Goal: Contribute content: Contribute content

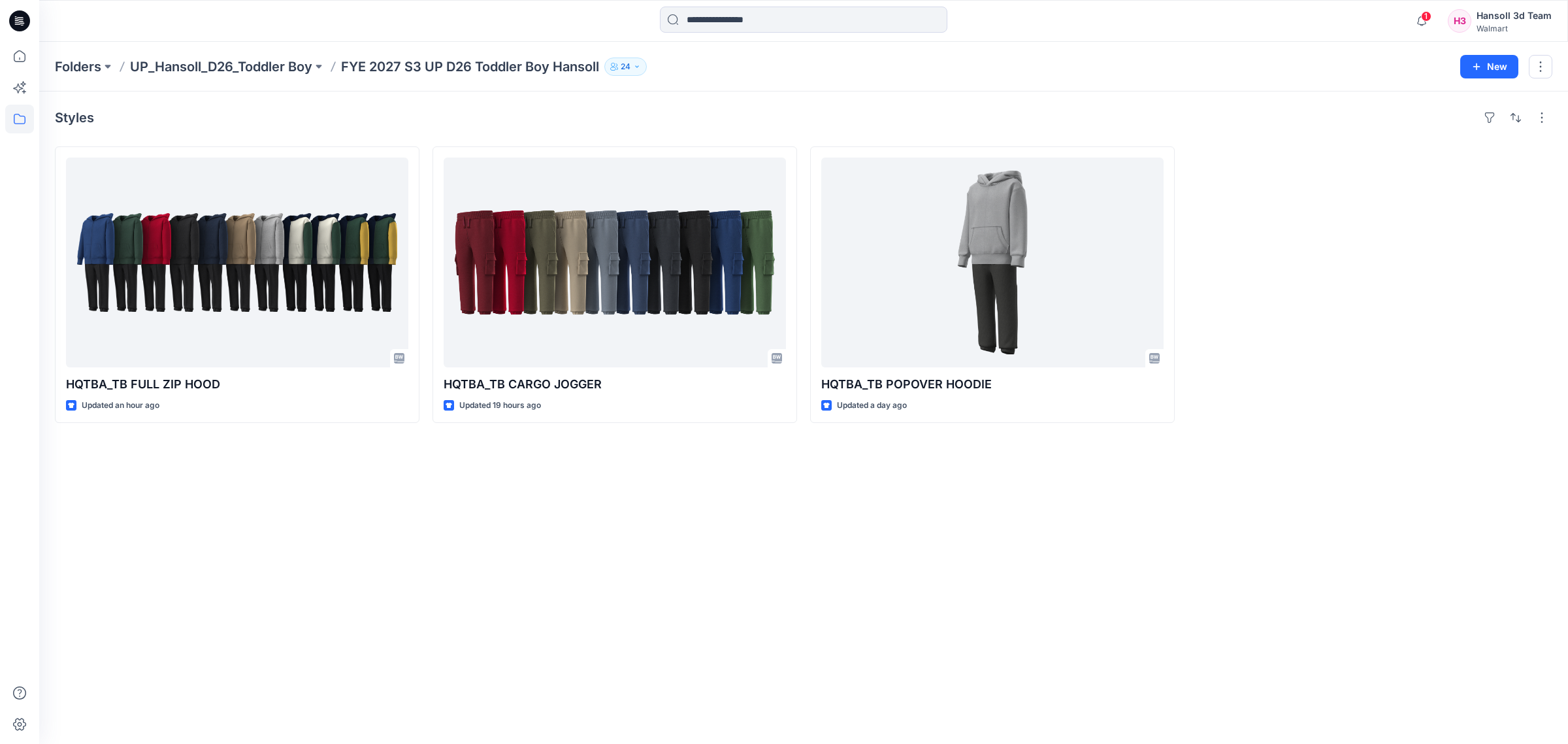
click at [1309, 489] on div "Styles HQTBA_TB FULL ZIP HOOD Updated an hour ago HQTBA_TB CARGO JOGGER Updated…" at bounding box center [803, 417] width 1529 height 653
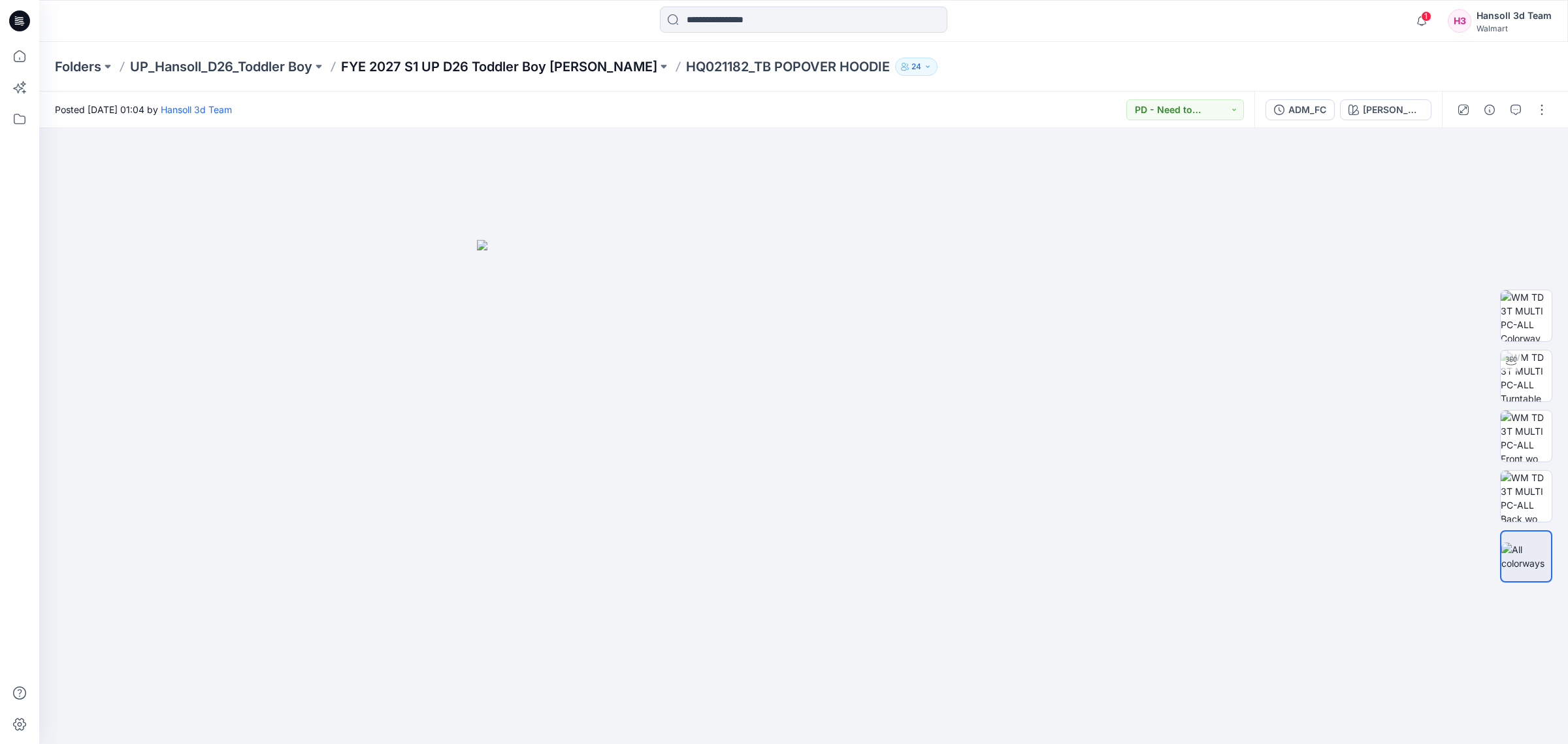
click at [471, 70] on p "FYE 2027 S1 UP D26 Toddler Boy Hansoll" at bounding box center [499, 66] width 316 height 18
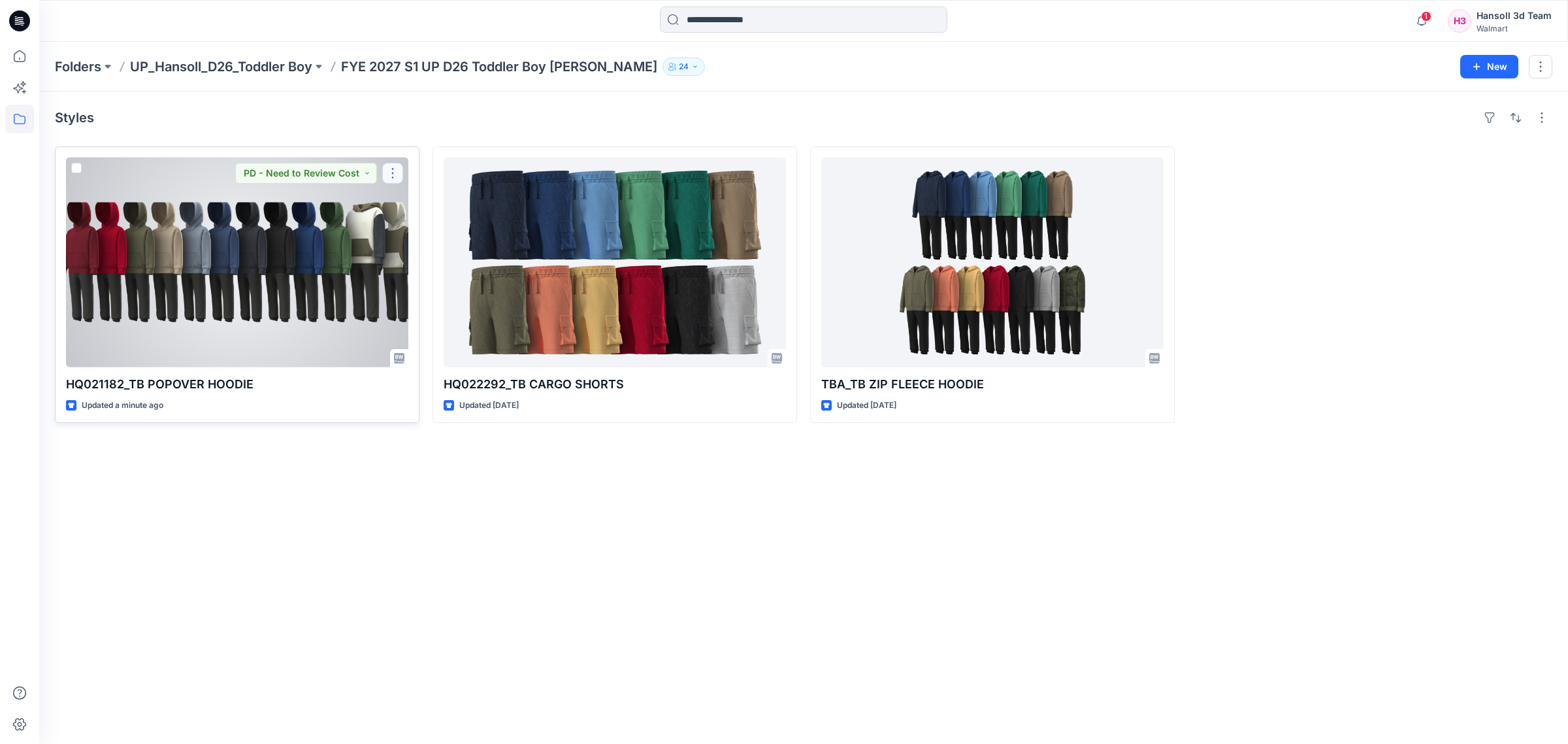
drag, startPoint x: 383, startPoint y: 168, endPoint x: 387, endPoint y: 178, distance: 10.8
click at [384, 168] on button "button" at bounding box center [392, 173] width 21 height 21
click at [390, 210] on button "Edit" at bounding box center [455, 204] width 141 height 24
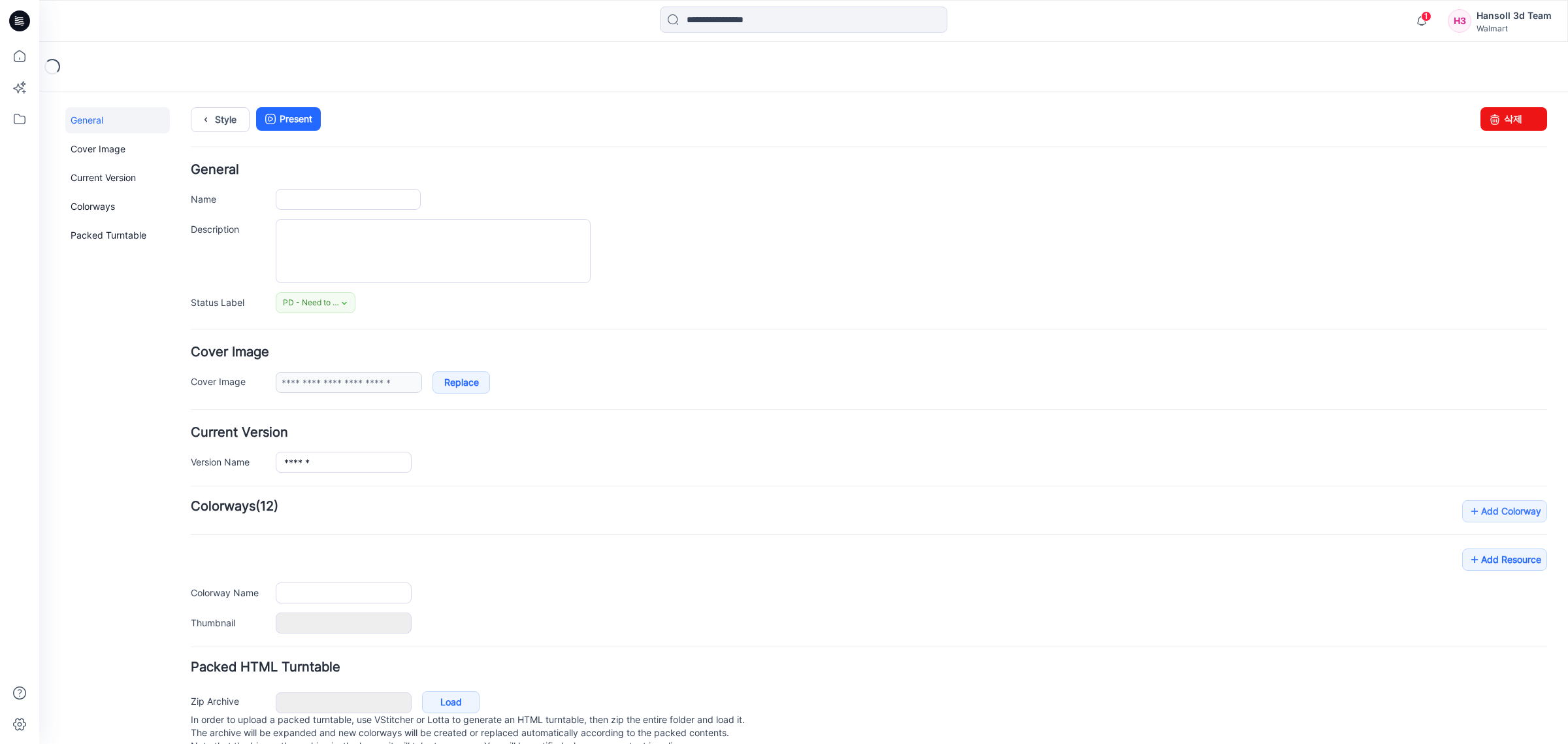
type input "**********"
type input "*********"
type input "**********"
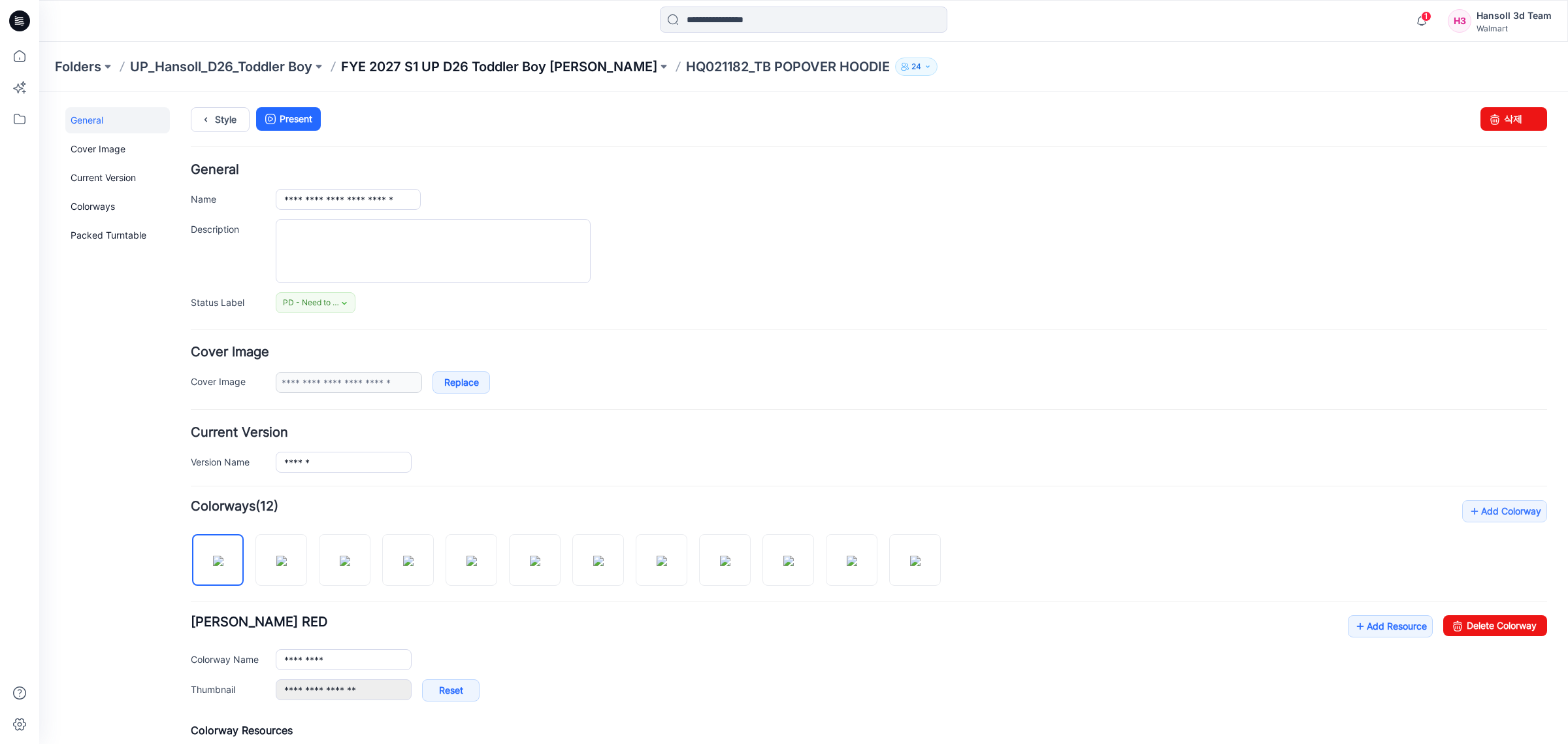
click at [461, 65] on p "FYE 2027 S1 UP D26 Toddler Boy Hansoll" at bounding box center [499, 66] width 316 height 18
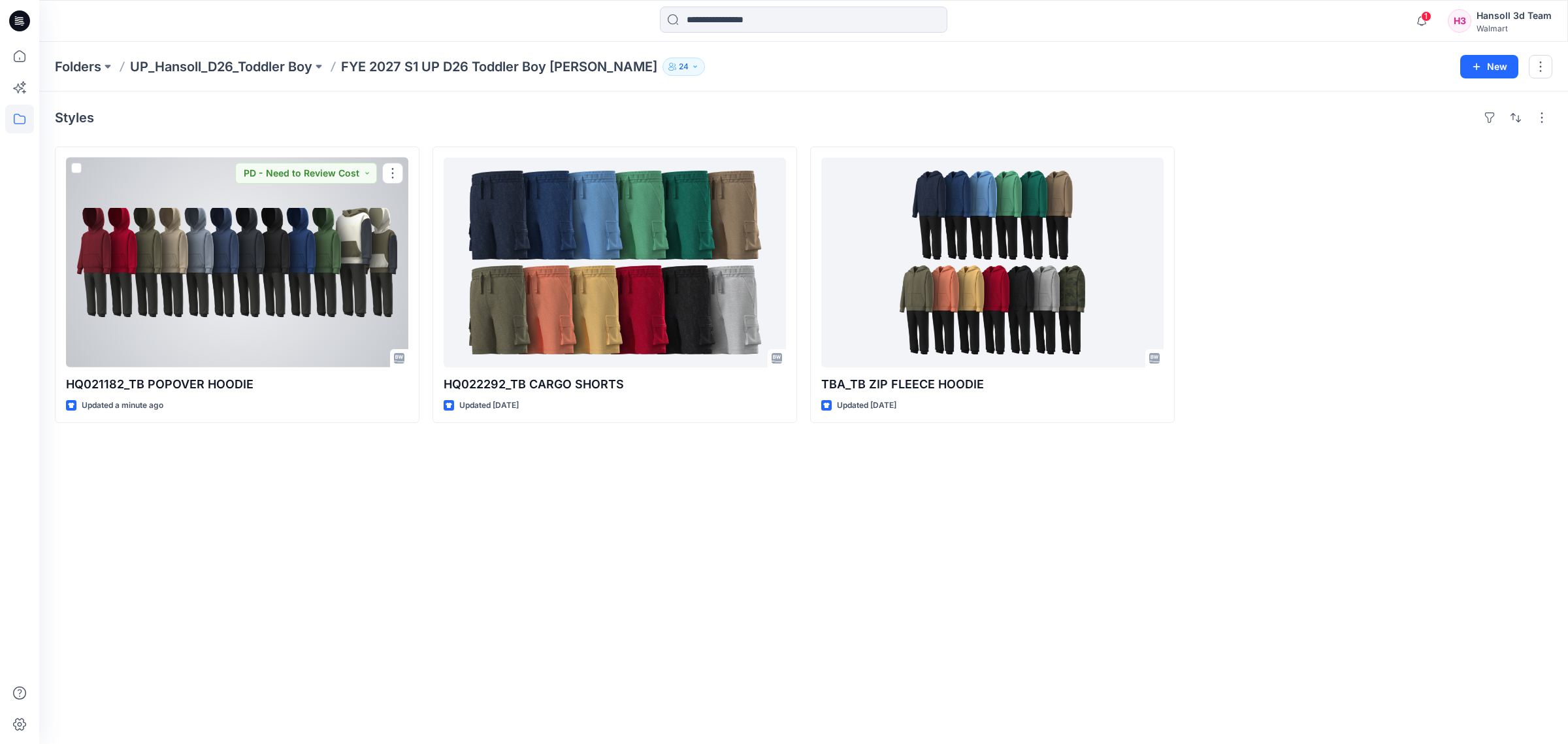
click at [343, 236] on div at bounding box center [236, 262] width 342 height 210
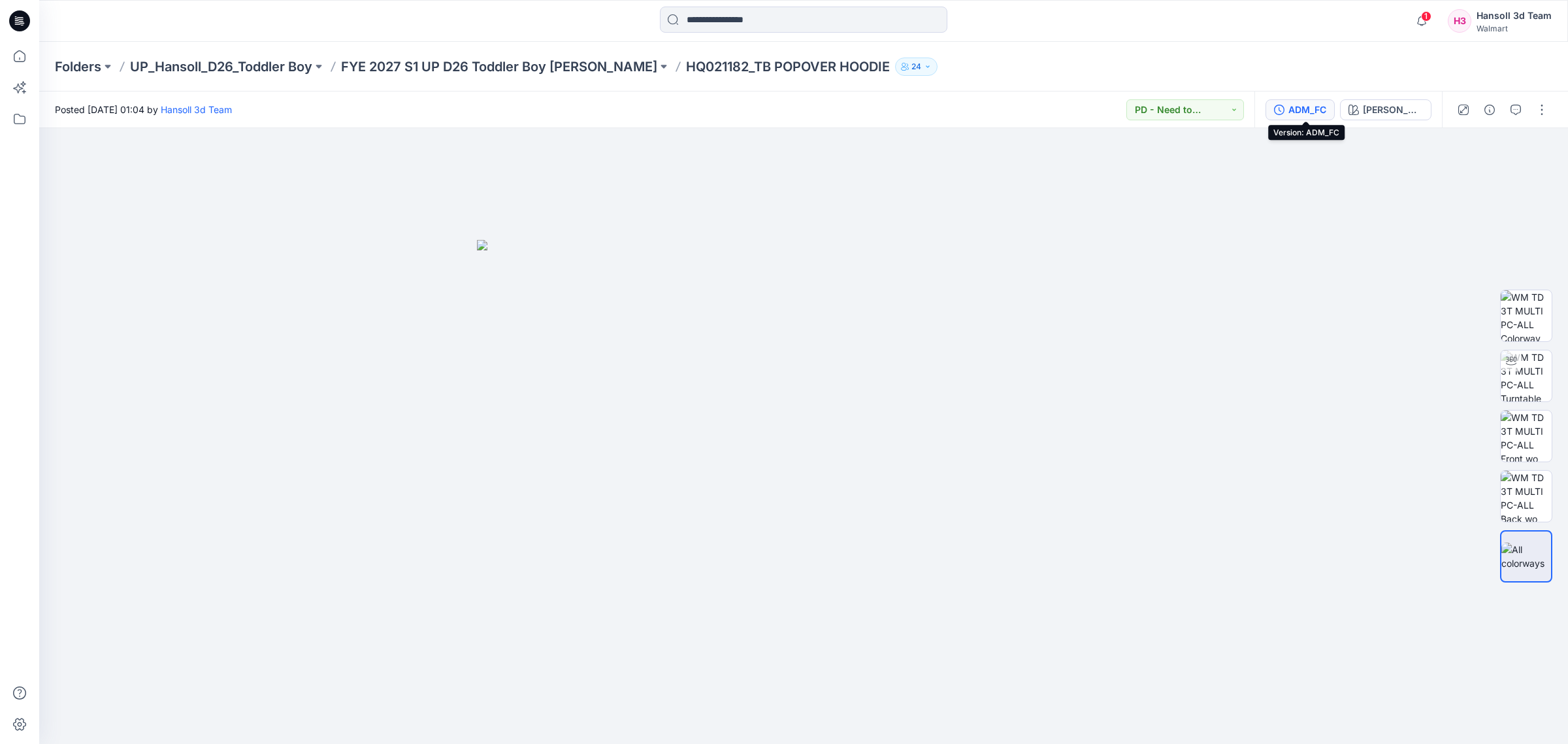
click at [1326, 115] on div "ADM_FC" at bounding box center [1307, 109] width 38 height 14
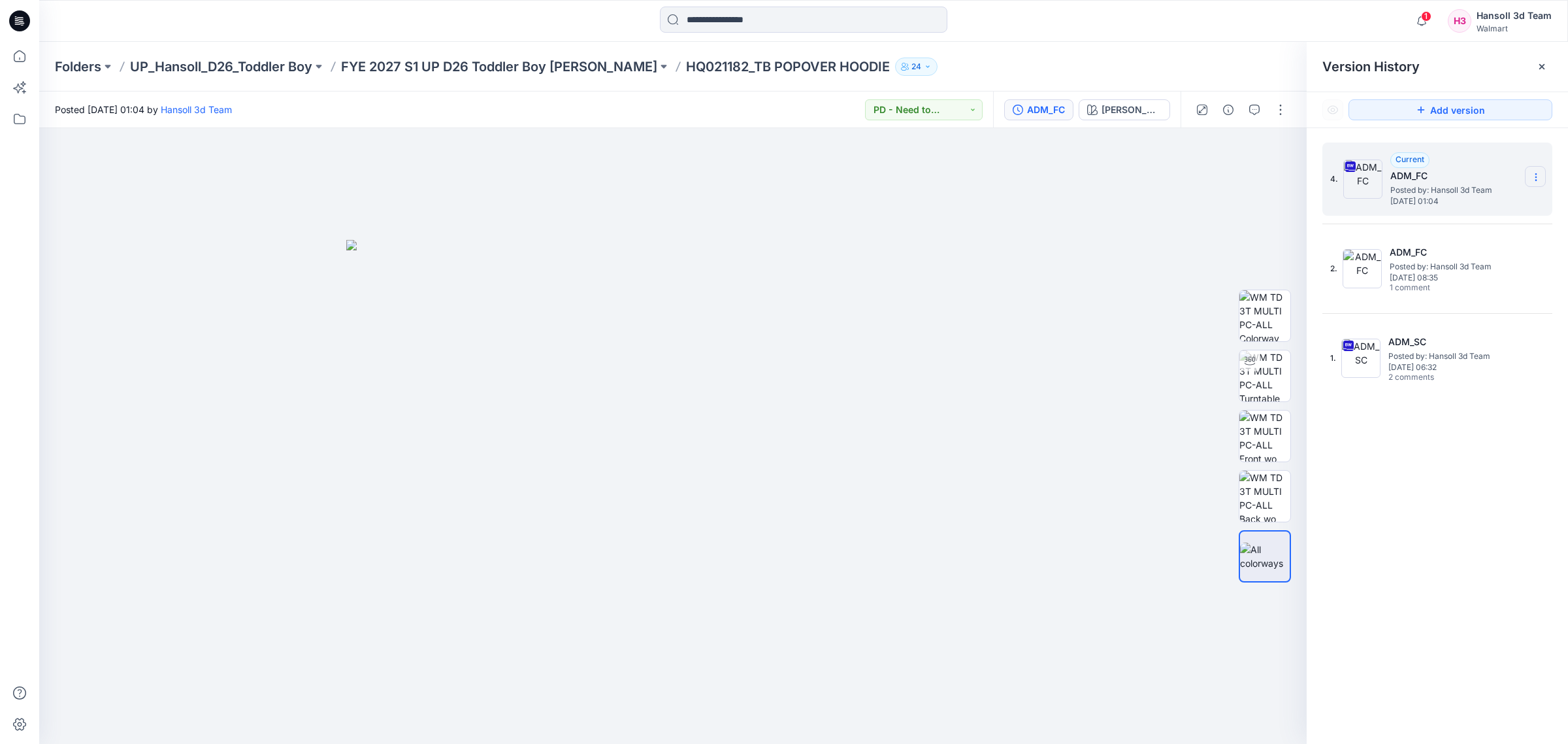
click at [1531, 174] on icon at bounding box center [1535, 177] width 10 height 10
click at [1421, 285] on span "Delete Version" at bounding box center [1445, 287] width 62 height 16
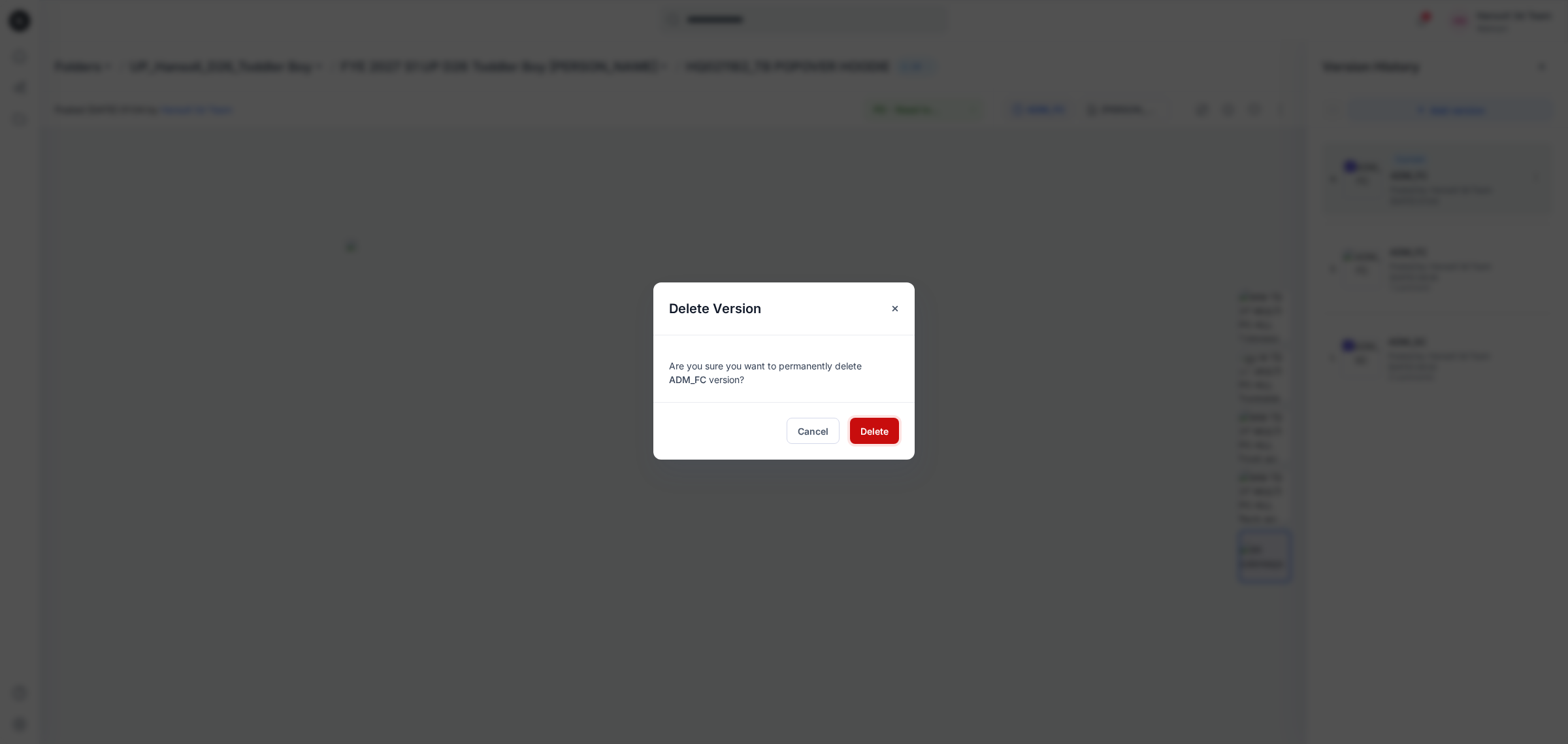
click at [886, 434] on span "Delete" at bounding box center [874, 431] width 28 height 14
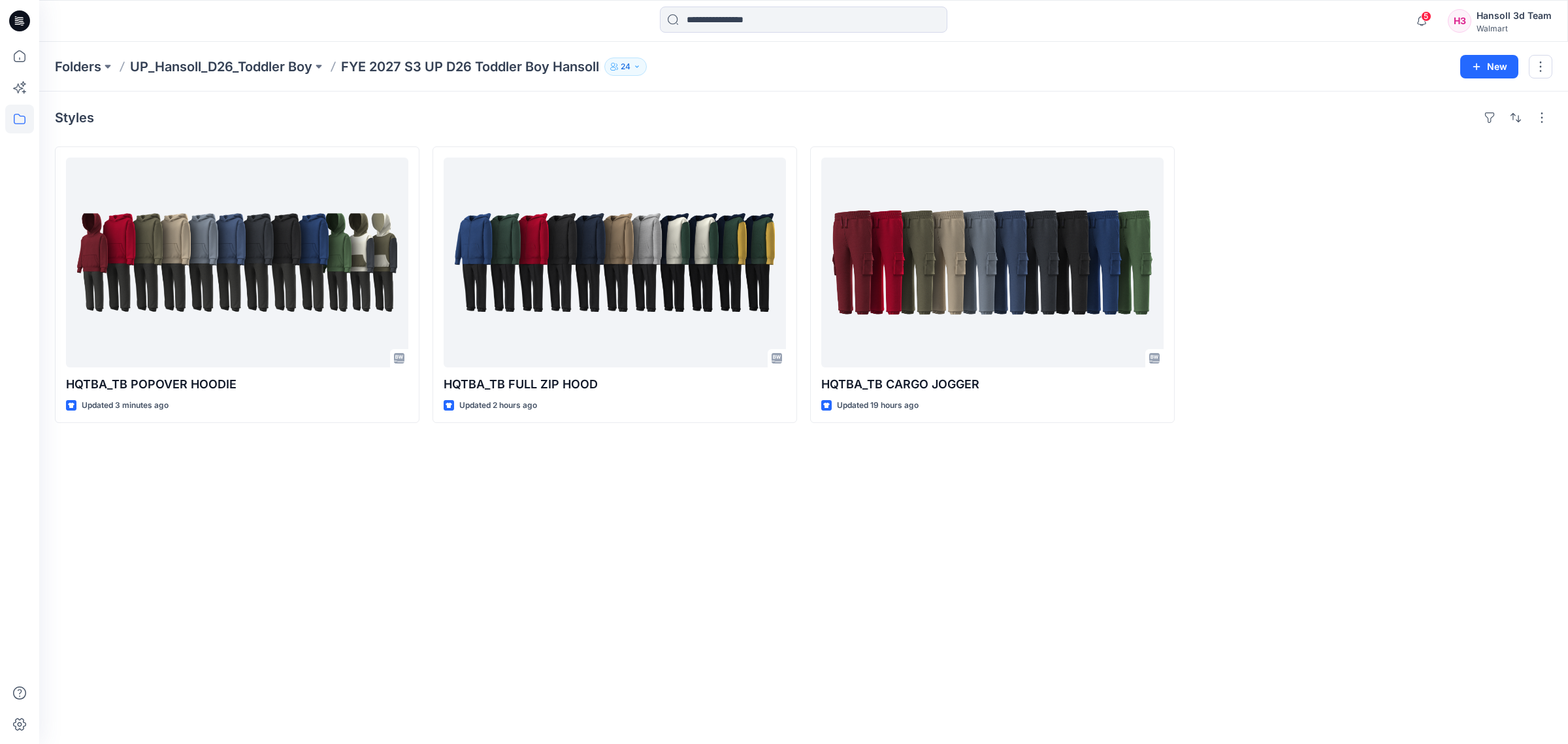
click at [675, 598] on div "Styles HQTBA_TB POPOVER HOODIE Updated 3 minutes ago HQTBA_TB FULL ZIP HOOD Upd…" at bounding box center [803, 417] width 1529 height 653
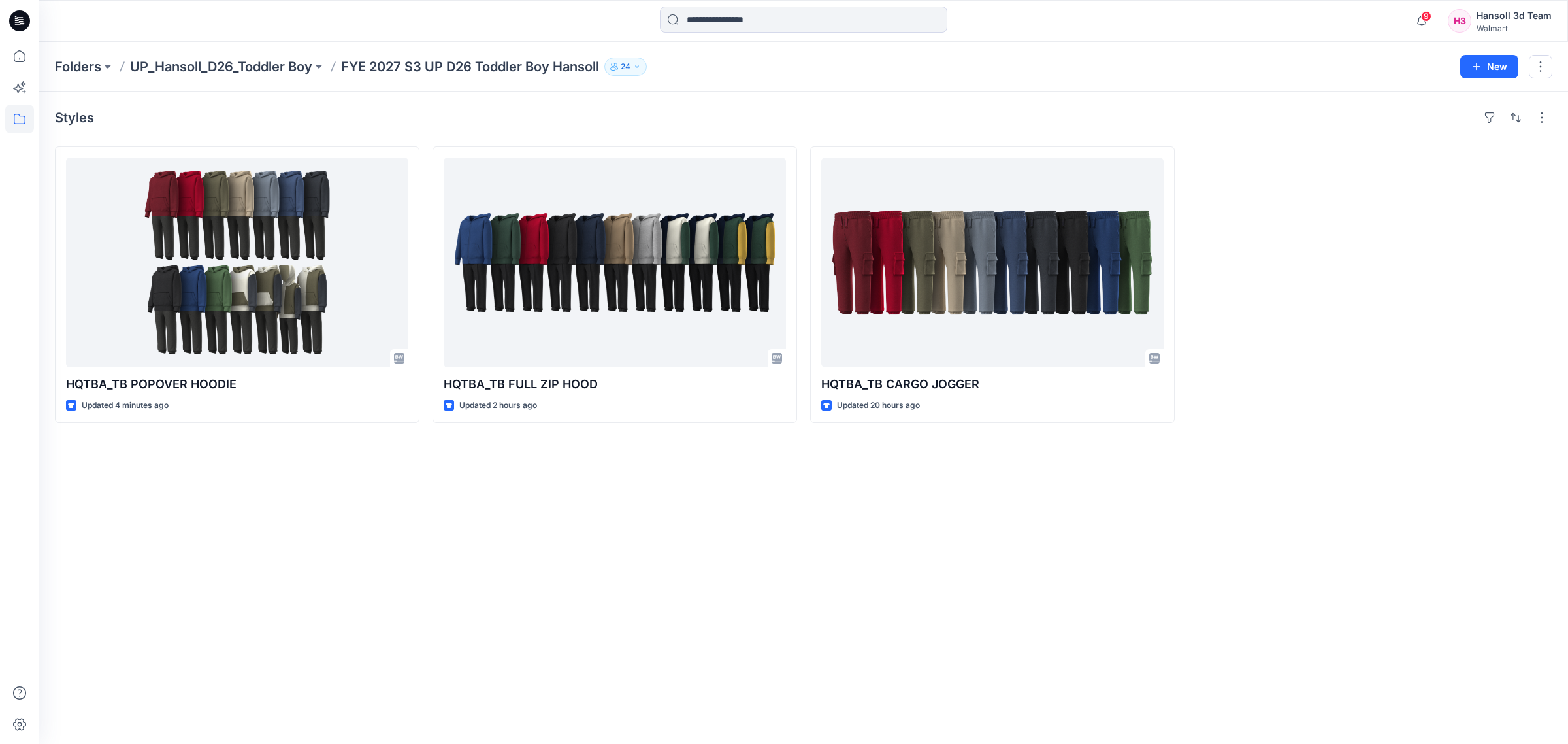
click at [765, 629] on div "Styles HQTBA_TB POPOVER HOODIE Updated 4 minutes ago HQTBA_TB FULL ZIP HOOD Upd…" at bounding box center [803, 417] width 1529 height 653
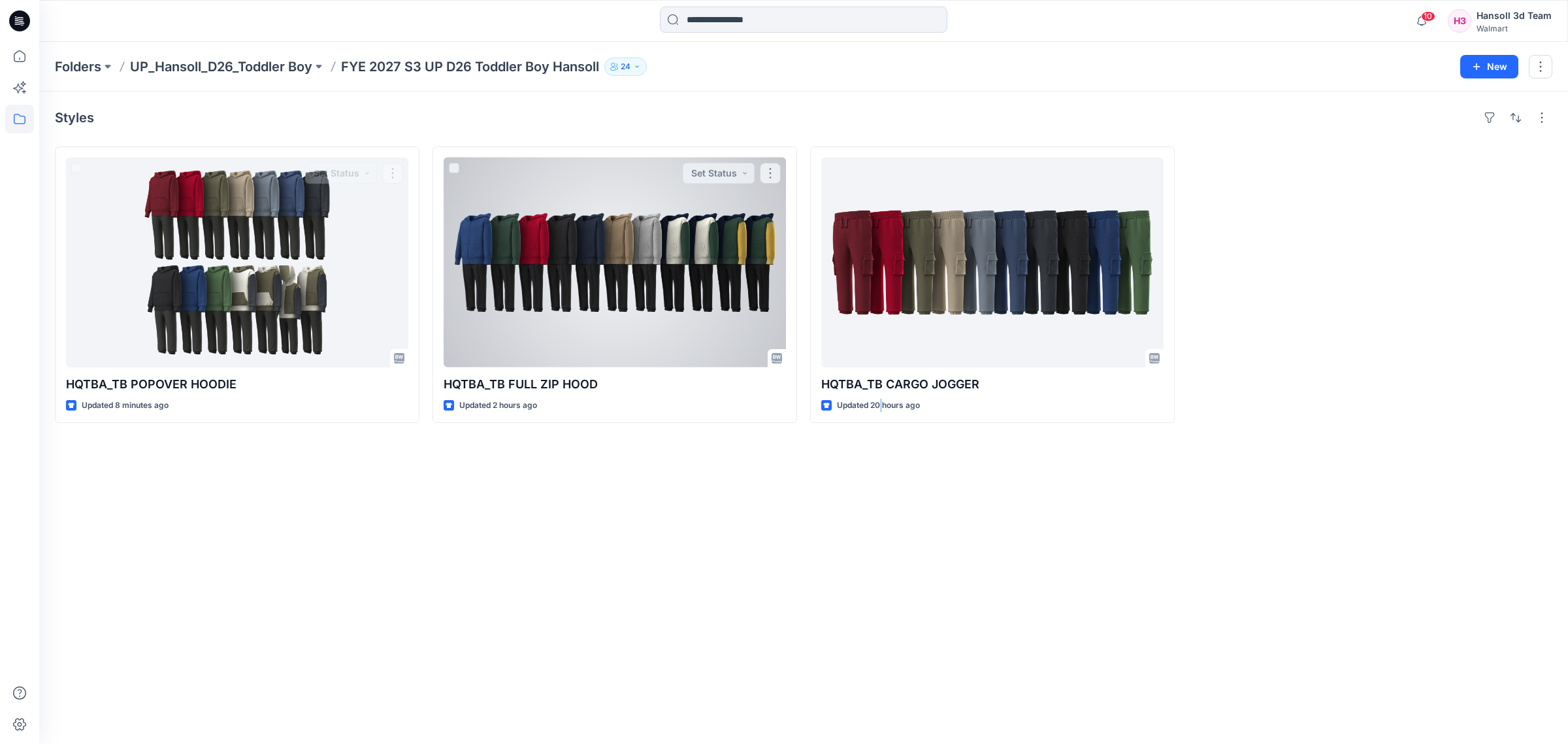
drag, startPoint x: 883, startPoint y: 560, endPoint x: 1258, endPoint y: 569, distance: 375.1
click at [899, 566] on div "Styles HQTBA_TB POPOVER HOODIE Updated 8 minutes ago Set Status HQTBA_TB FULL Z…" at bounding box center [803, 417] width 1529 height 653
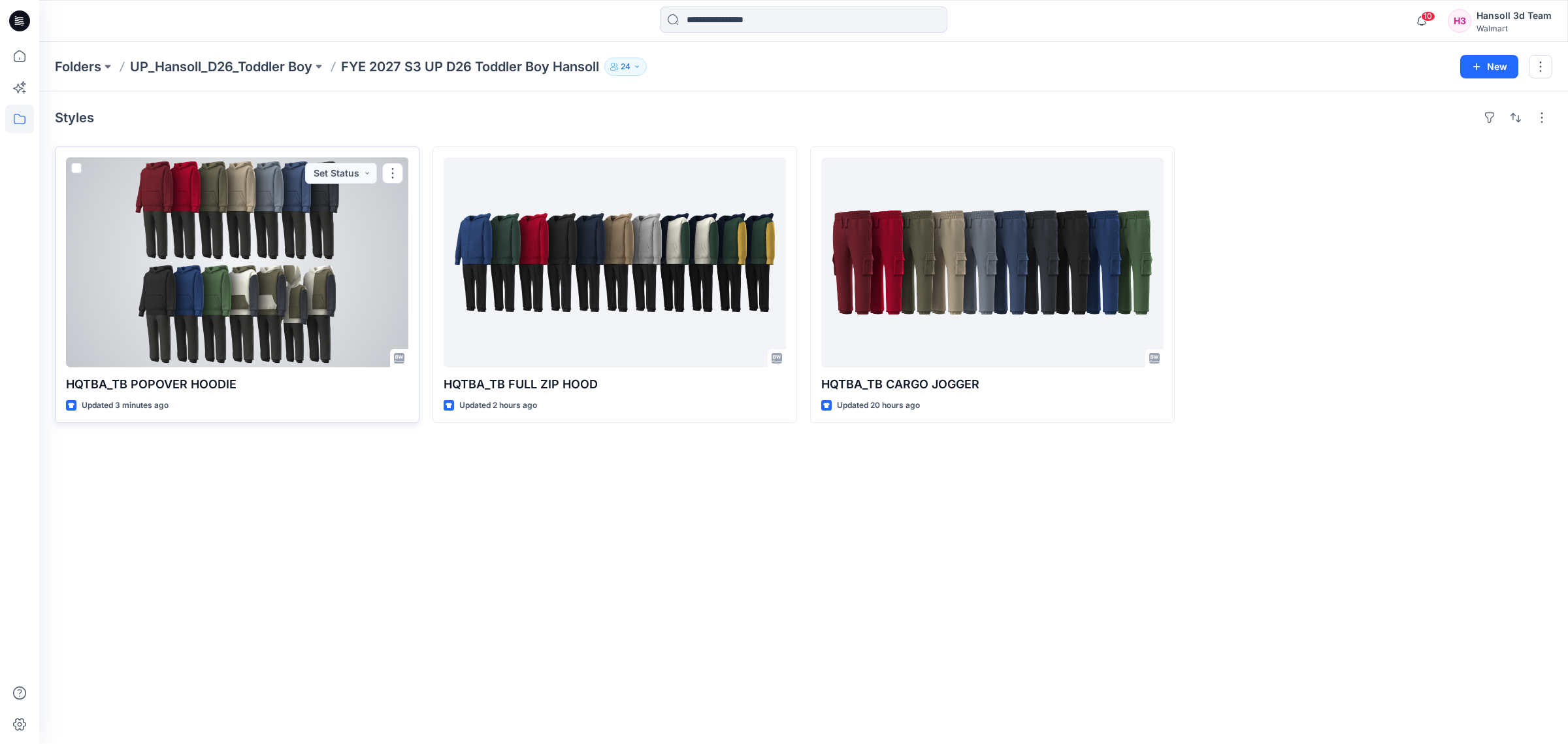
click at [224, 303] on div at bounding box center [236, 262] width 342 height 210
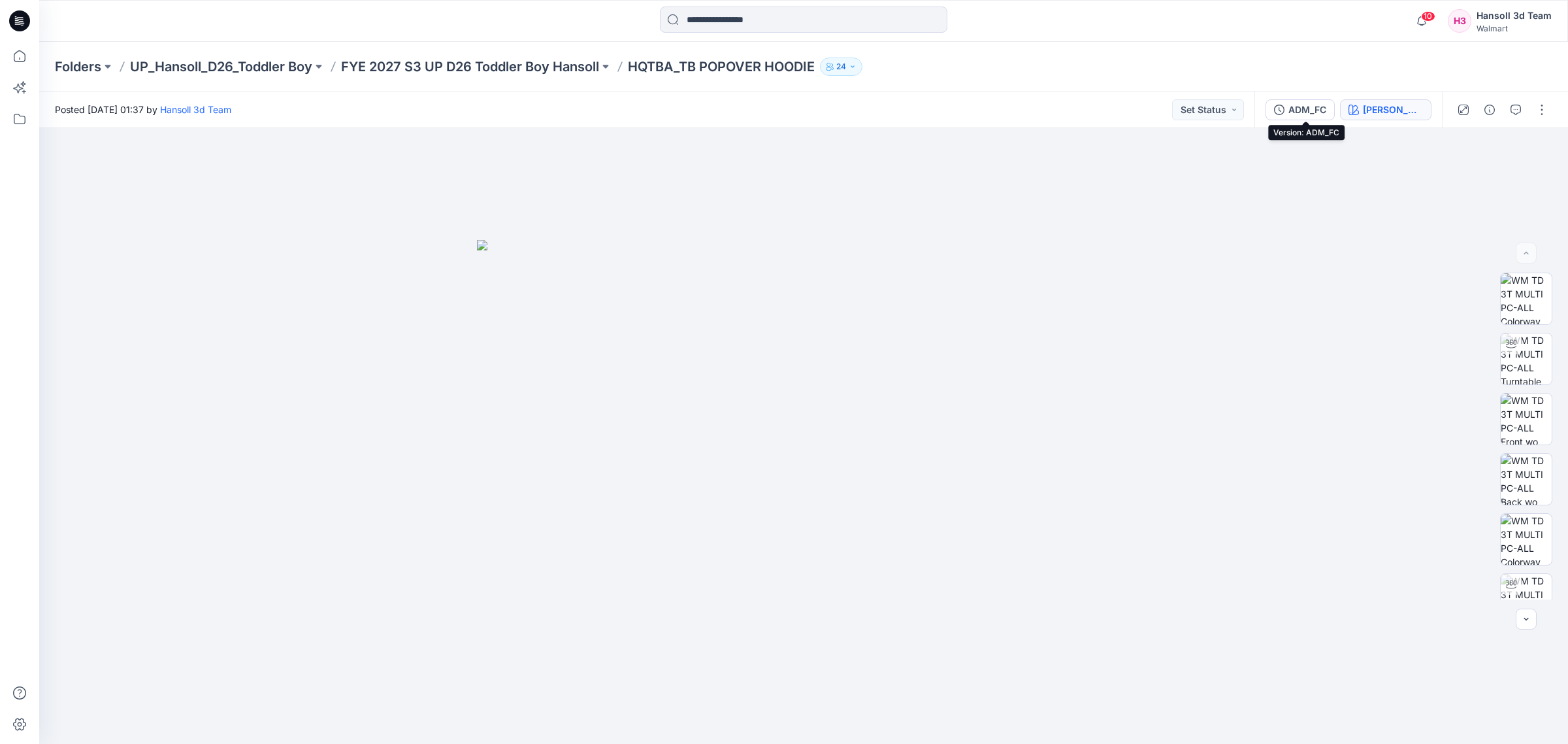
drag, startPoint x: 1317, startPoint y: 104, endPoint x: 1376, endPoint y: 104, distance: 59.0
click at [1373, 102] on div "ADM_FC RUDDY RED" at bounding box center [1348, 110] width 188 height 37
click at [1376, 104] on div "[PERSON_NAME] RED" at bounding box center [1393, 109] width 60 height 14
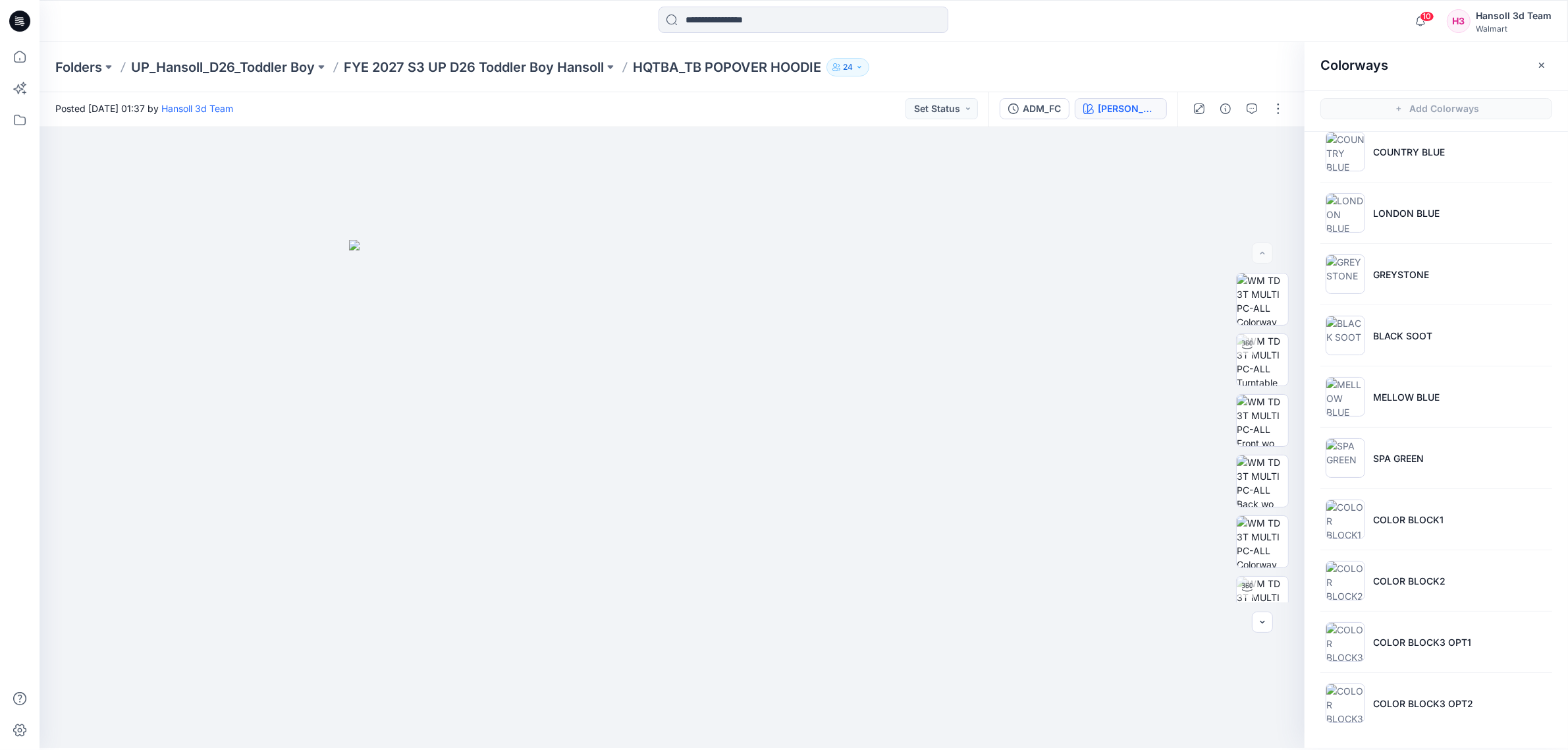
scroll to position [4, 0]
click at [1496, 633] on li "COLOR BLOCK3 OPT1" at bounding box center [1436, 639] width 232 height 50
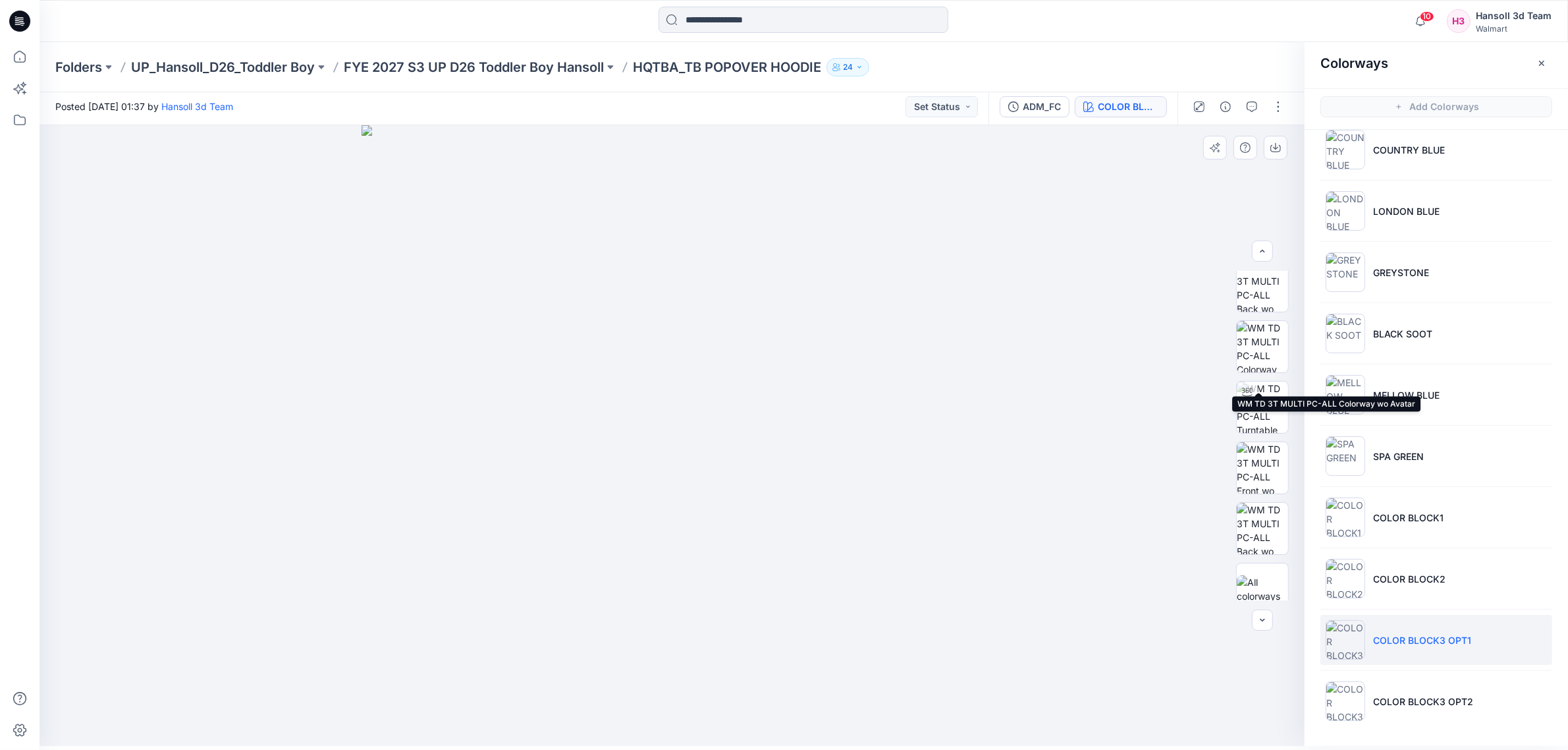
scroll to position [208, 0]
click at [1276, 387] on img at bounding box center [1261, 391] width 51 height 51
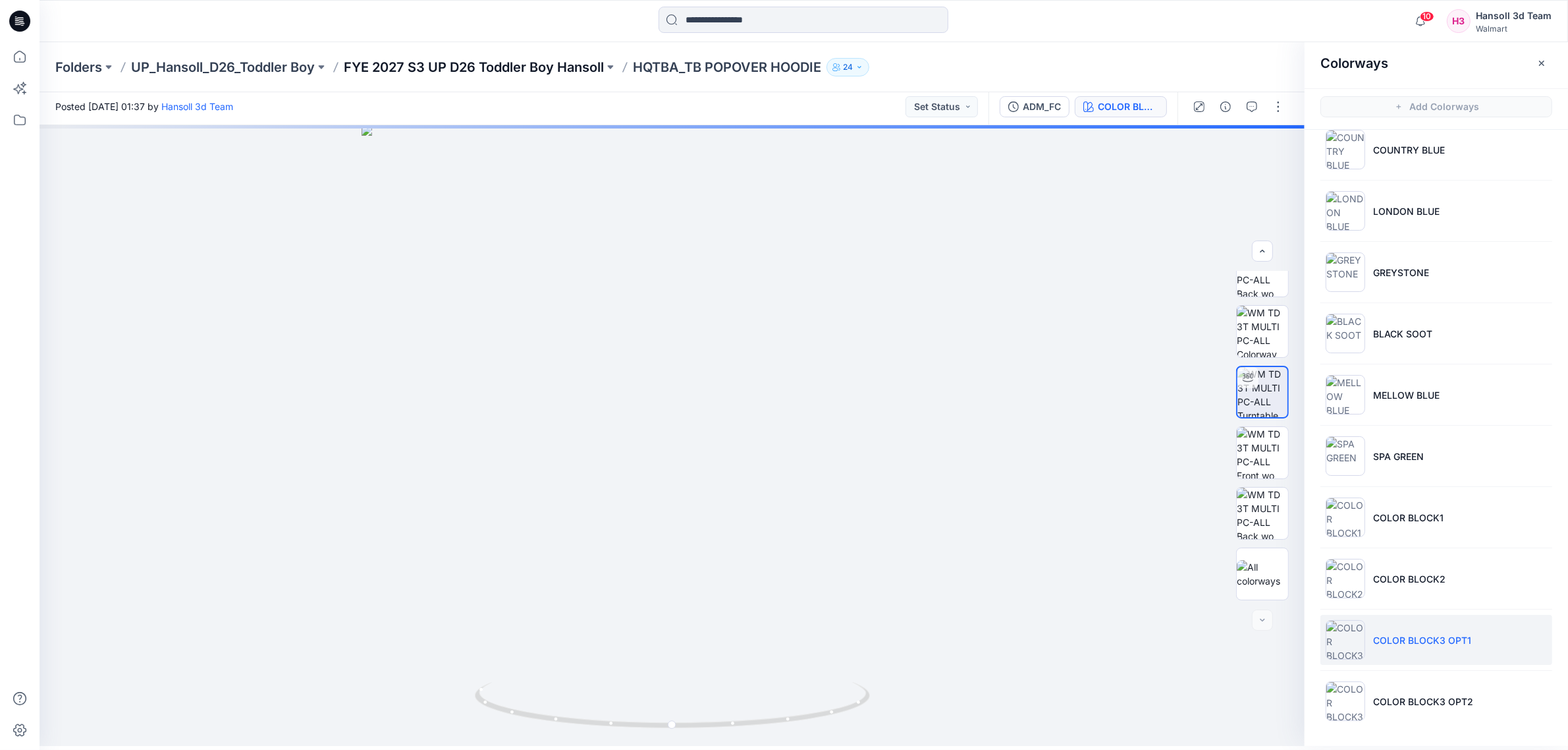
click at [491, 76] on p "FYE 2027 S3 UP D26 Toddler Boy Hansoll" at bounding box center [474, 67] width 260 height 18
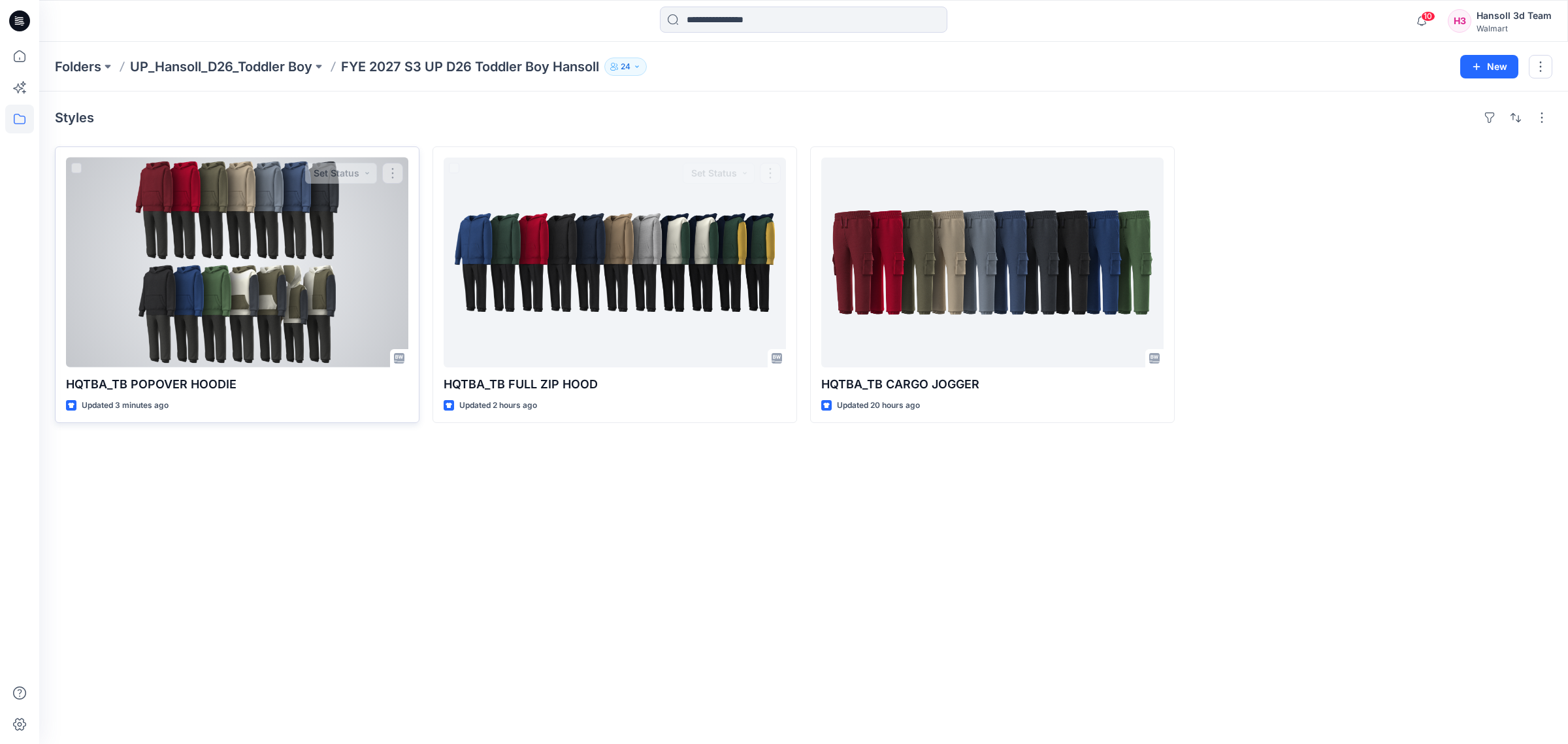
click at [316, 270] on div at bounding box center [236, 262] width 342 height 210
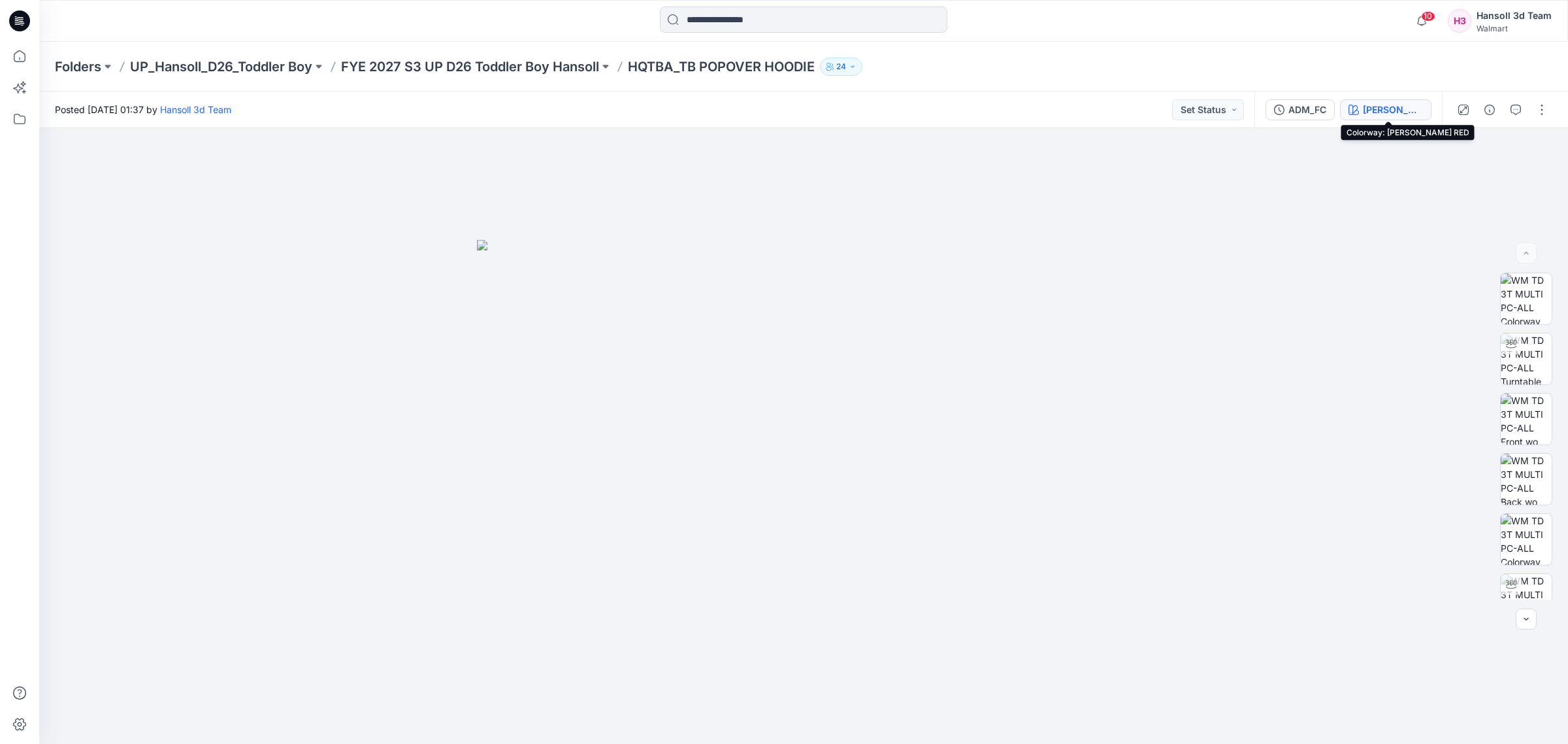
click at [1380, 106] on div "[PERSON_NAME] RED" at bounding box center [1393, 109] width 60 height 14
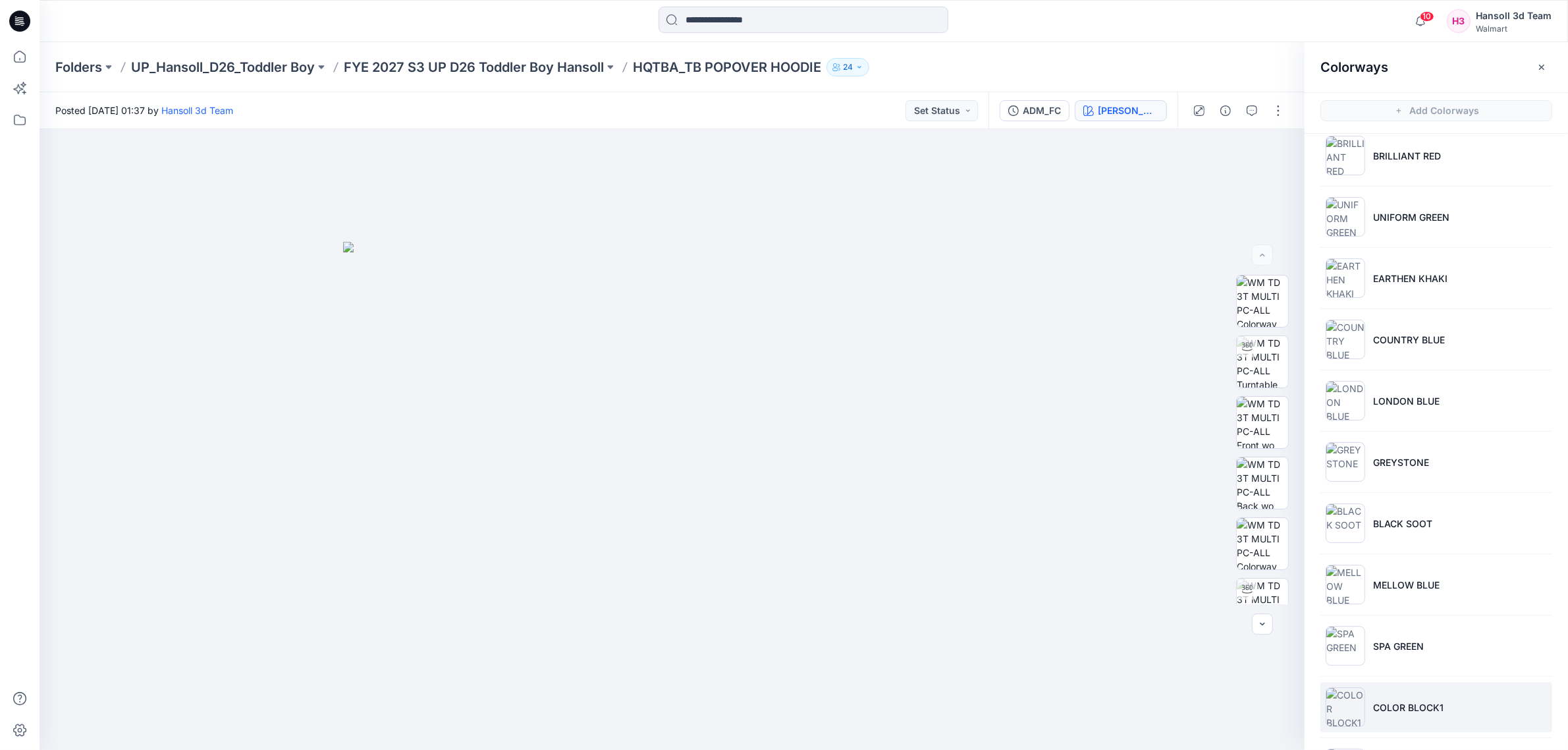
scroll to position [265, 0]
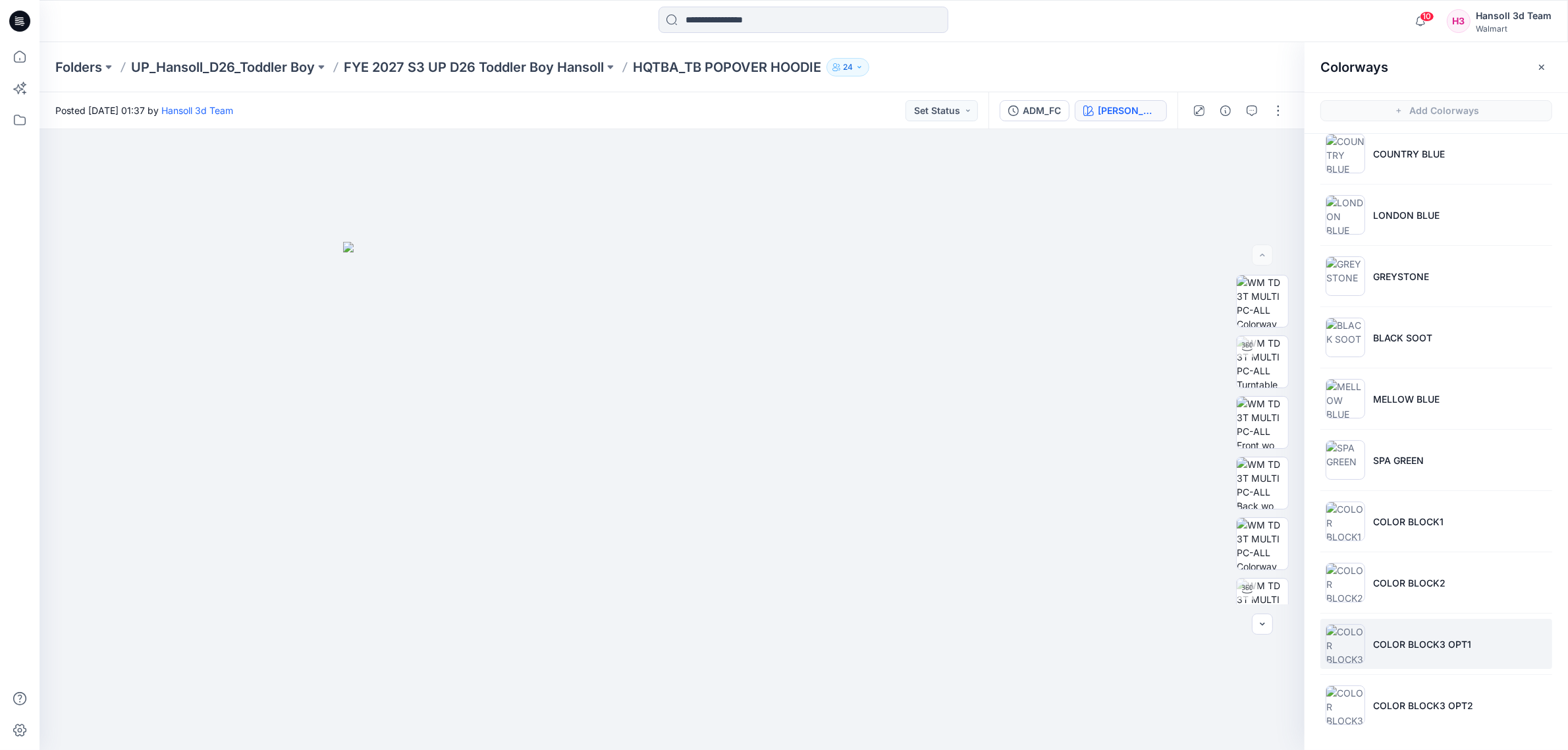
click at [1420, 646] on p "COLOR BLOCK3 OPT1" at bounding box center [1422, 644] width 98 height 14
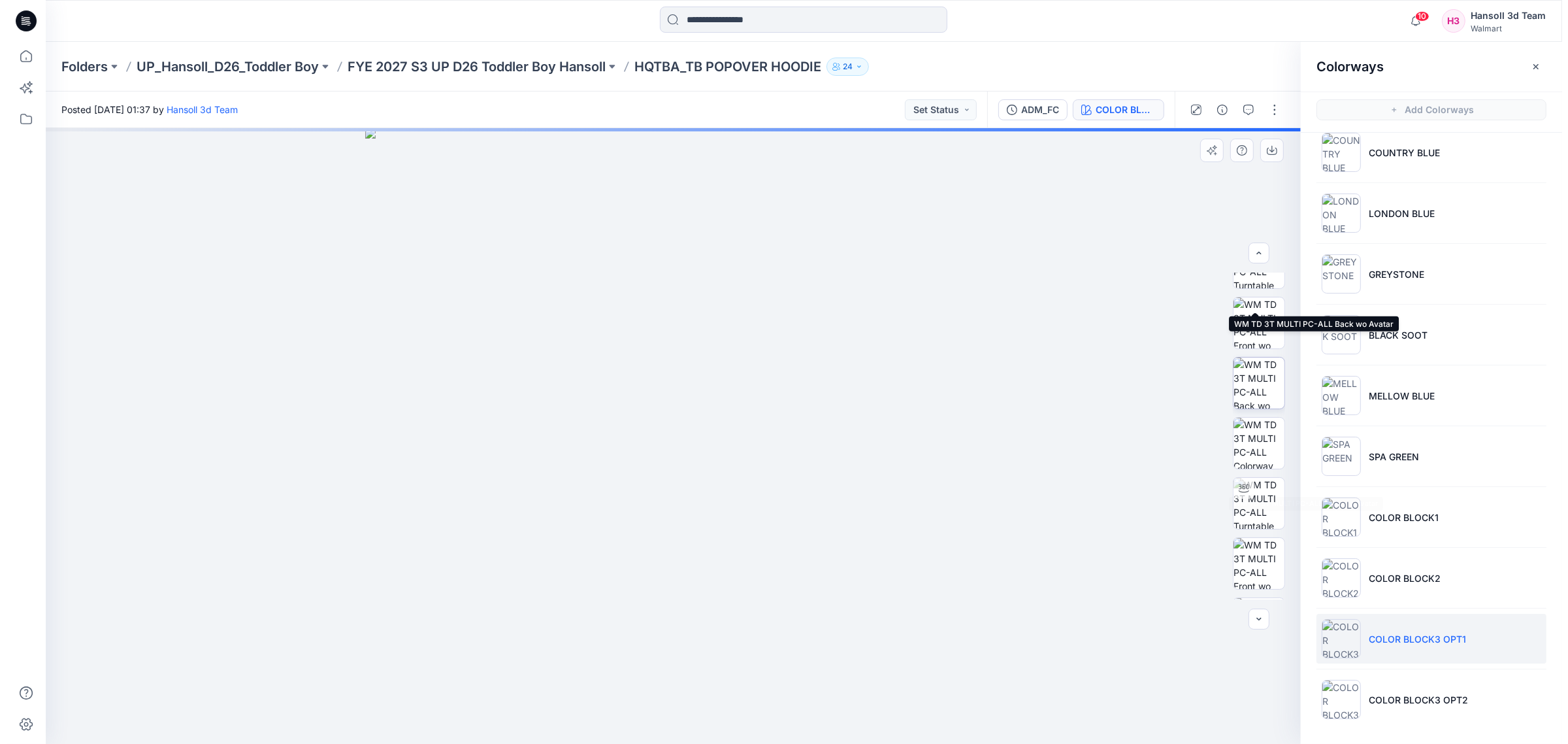
scroll to position [207, 0]
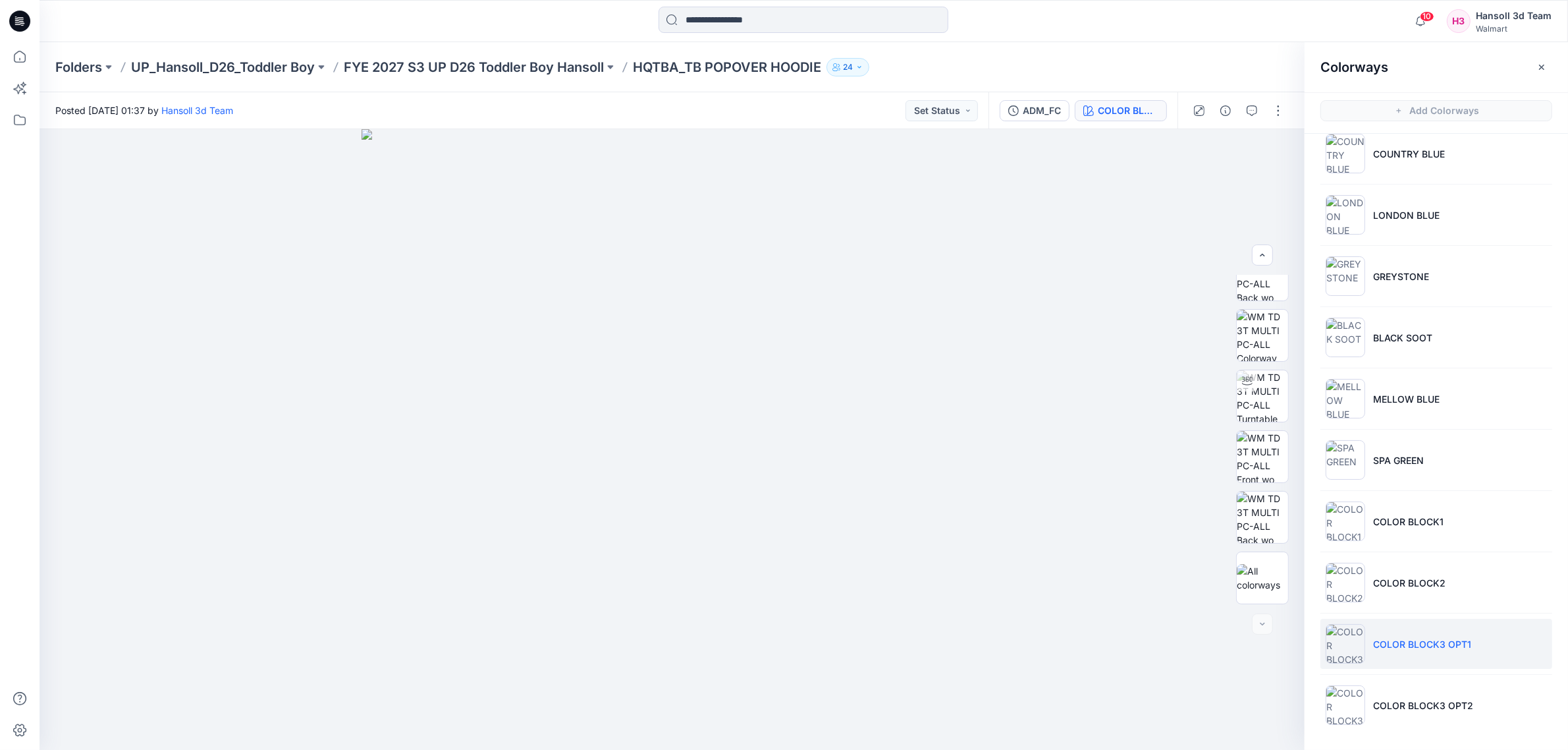
click at [511, 80] on div "Folders UP_Hansoll_D26_Toddler Boy FYE 2027 S3 UP D26 Toddler Boy Hansoll HQTBA…" at bounding box center [803, 67] width 1528 height 50
click at [512, 77] on div "Folders UP_Hansoll_D26_Toddler Boy FYE 2027 S3 UP D26 Toddler Boy Hansoll HQTBA…" at bounding box center [803, 67] width 1528 height 50
click at [525, 64] on p "FYE 2027 S3 UP D26 Toddler Boy Hansoll" at bounding box center [474, 67] width 260 height 18
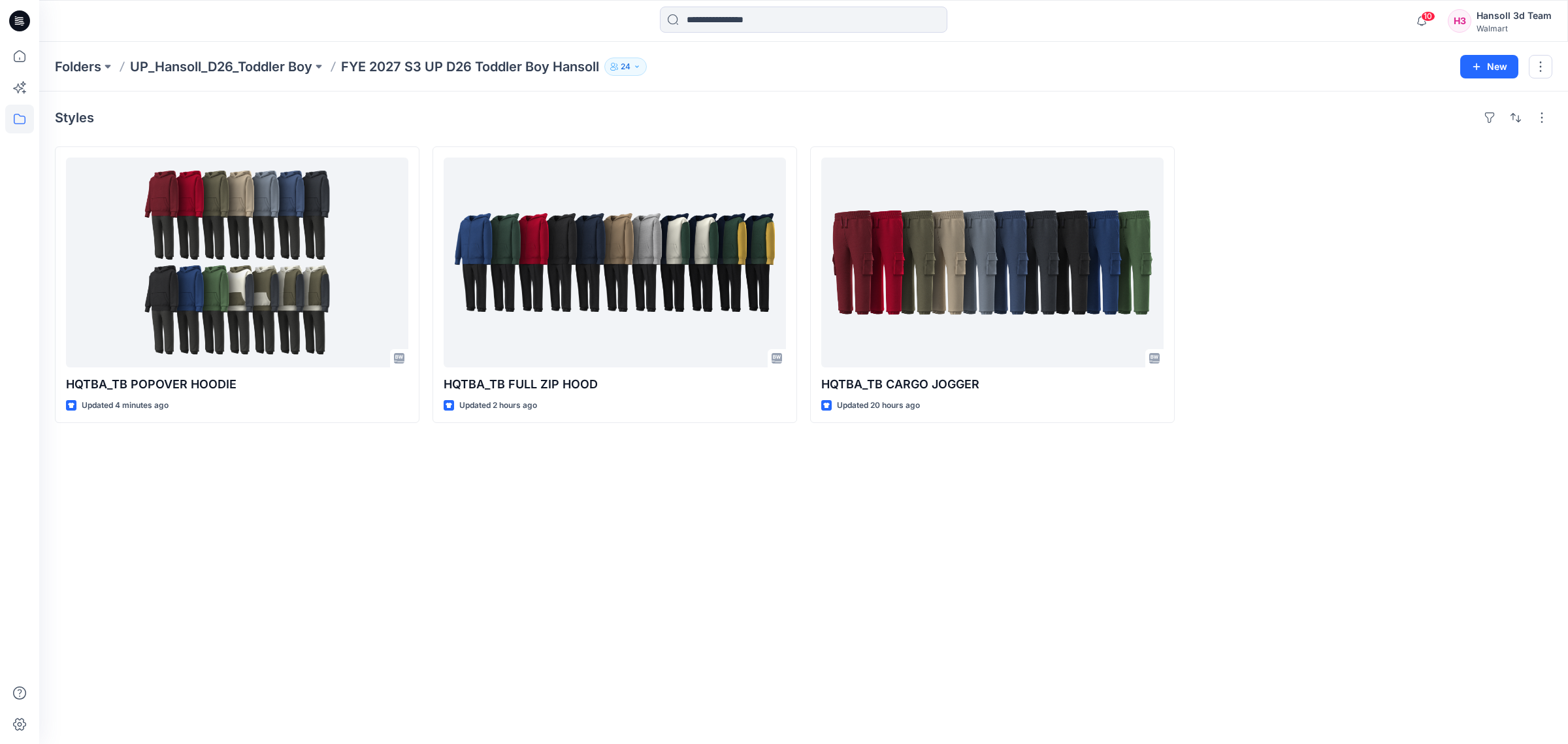
click at [616, 569] on div "Styles HQTBA_TB POPOVER HOODIE Updated 4 minutes ago HQTBA_TB FULL ZIP HOOD Upd…" at bounding box center [803, 417] width 1529 height 653
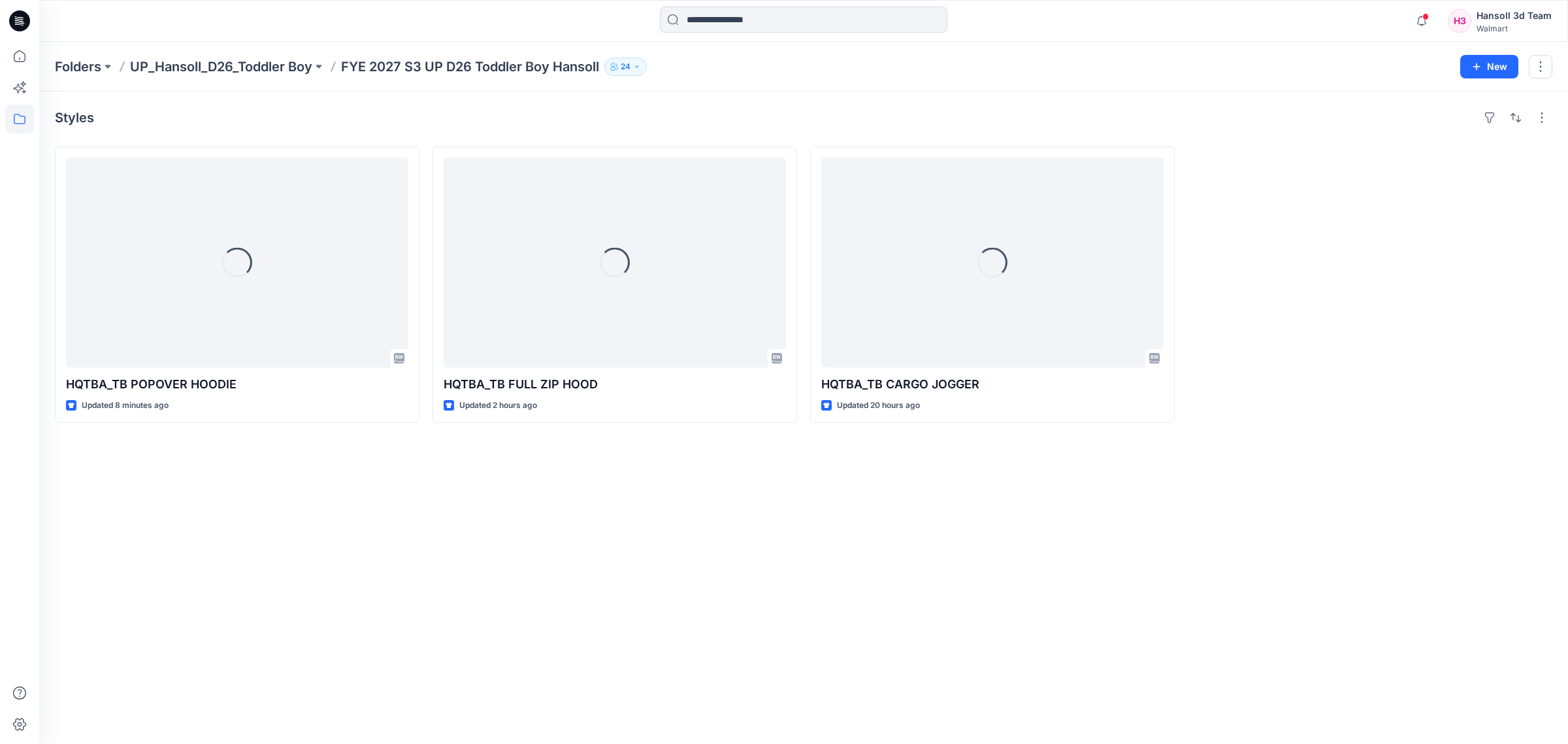
click at [586, 543] on div "Styles Loading... HQTBA_TB POPOVER HOODIE Updated 8 minutes ago Loading... HQTB…" at bounding box center [803, 417] width 1529 height 653
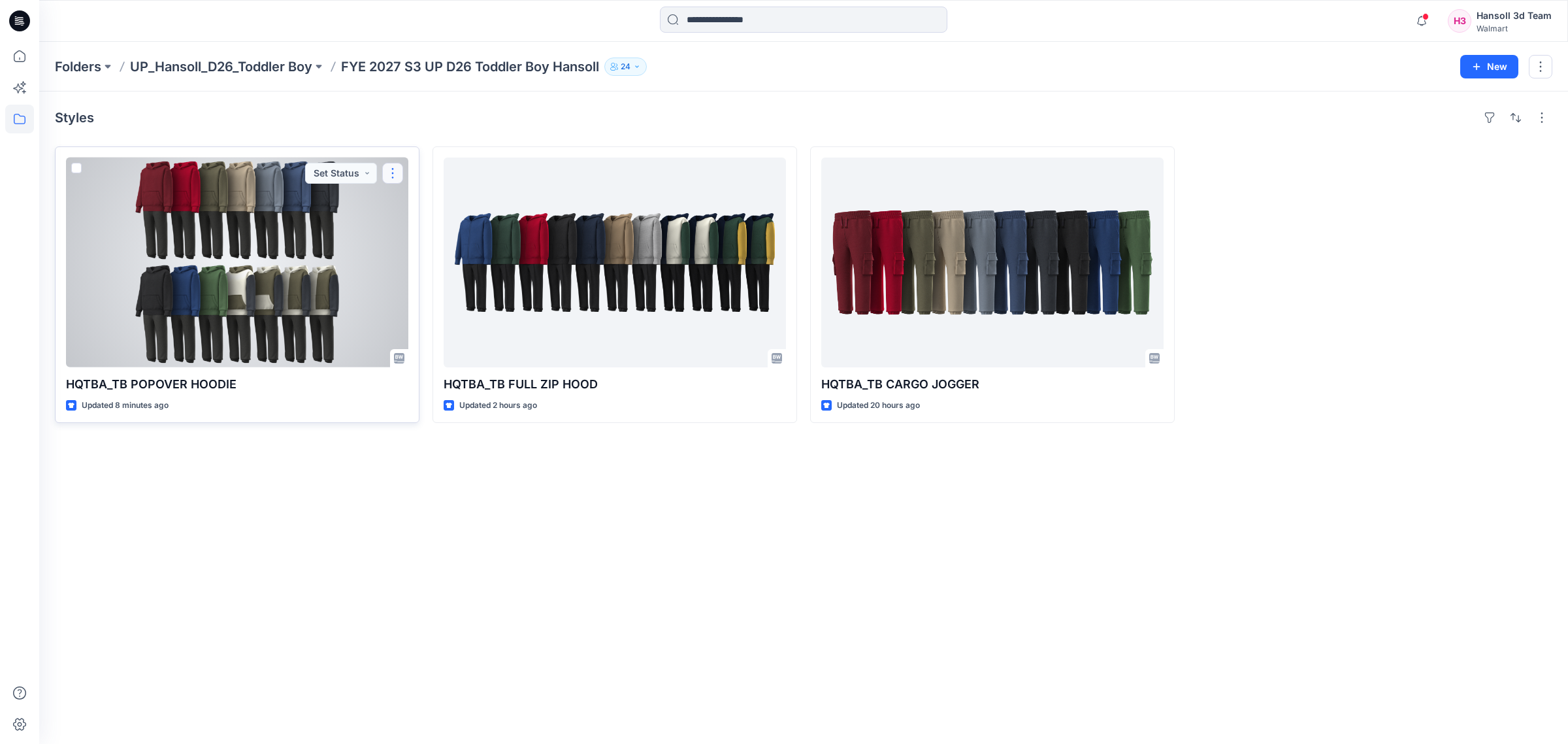
click at [392, 168] on button "button" at bounding box center [392, 173] width 21 height 21
click at [397, 207] on icon "button" at bounding box center [398, 203] width 10 height 10
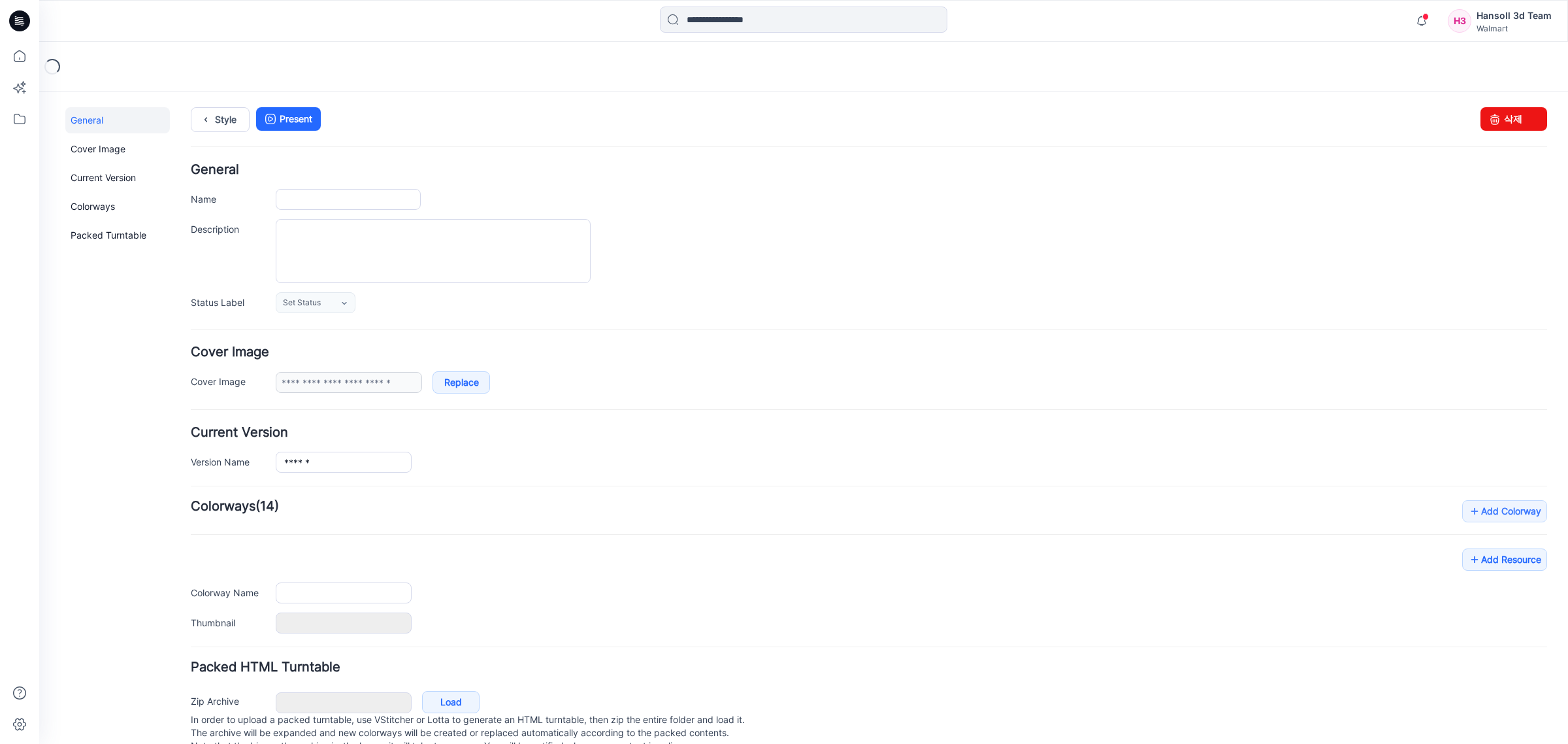
scroll to position [43, 0]
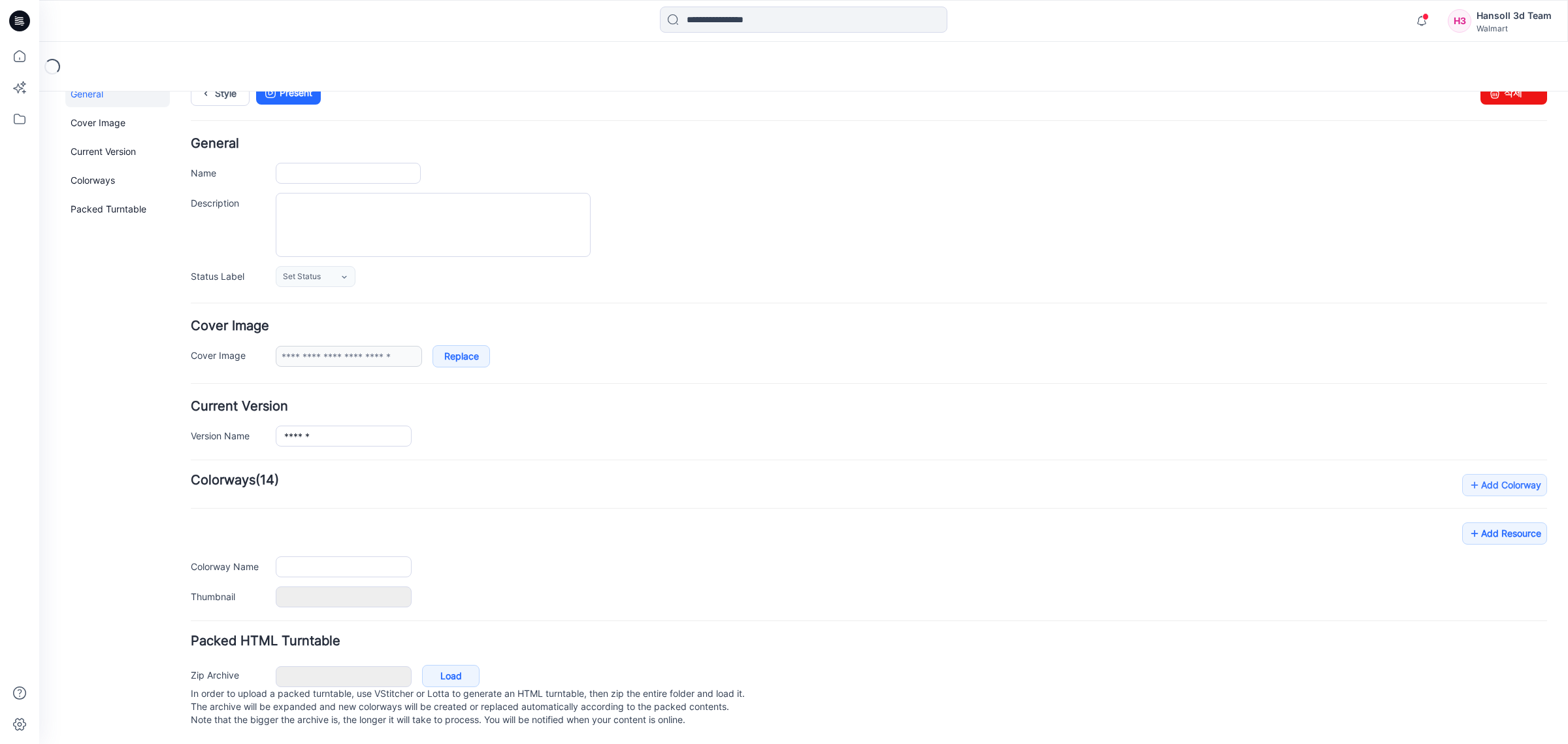
type input "**********"
type input "*********"
type input "**********"
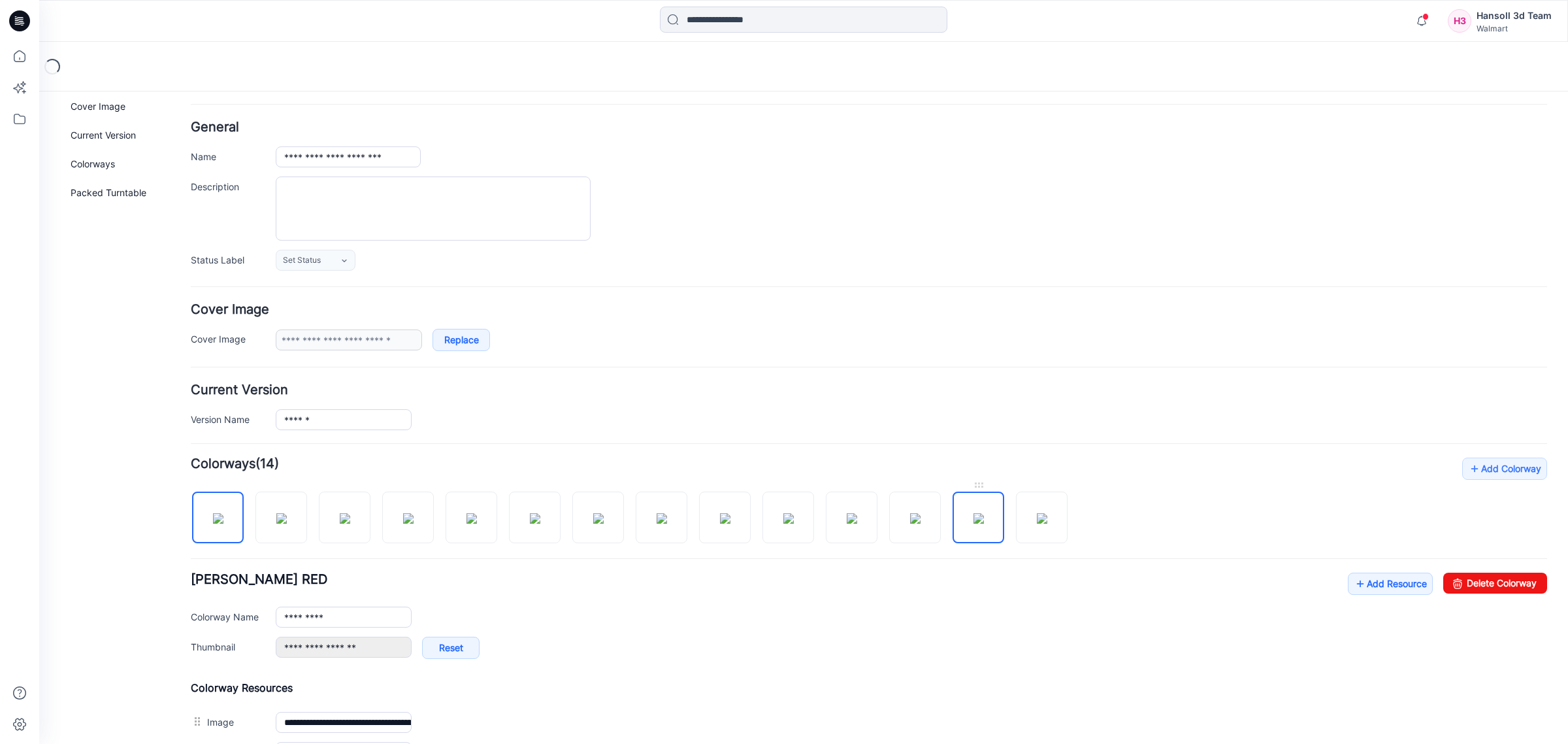
click at [973, 524] on img at bounding box center [978, 518] width 10 height 10
type input "**********"
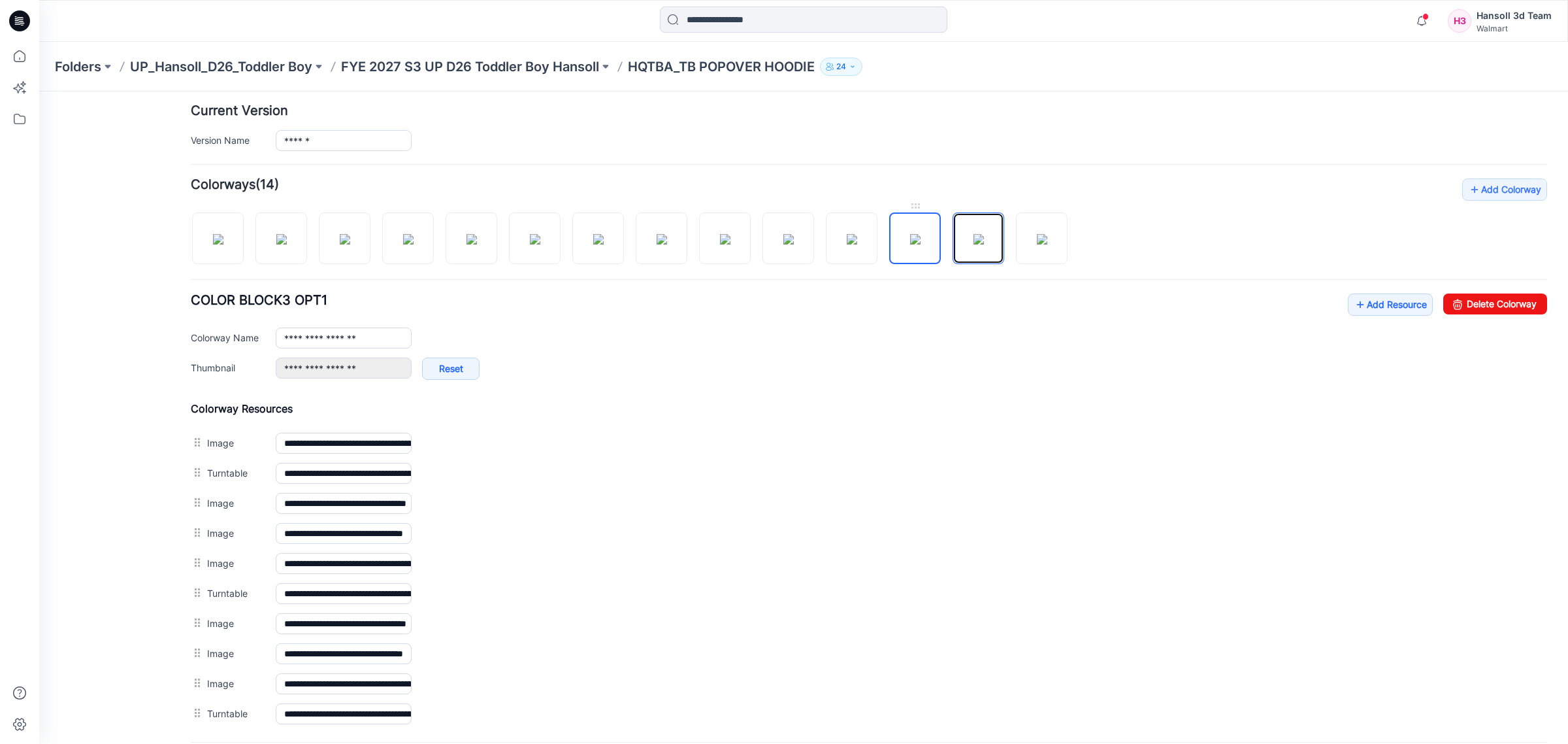
scroll to position [463, 0]
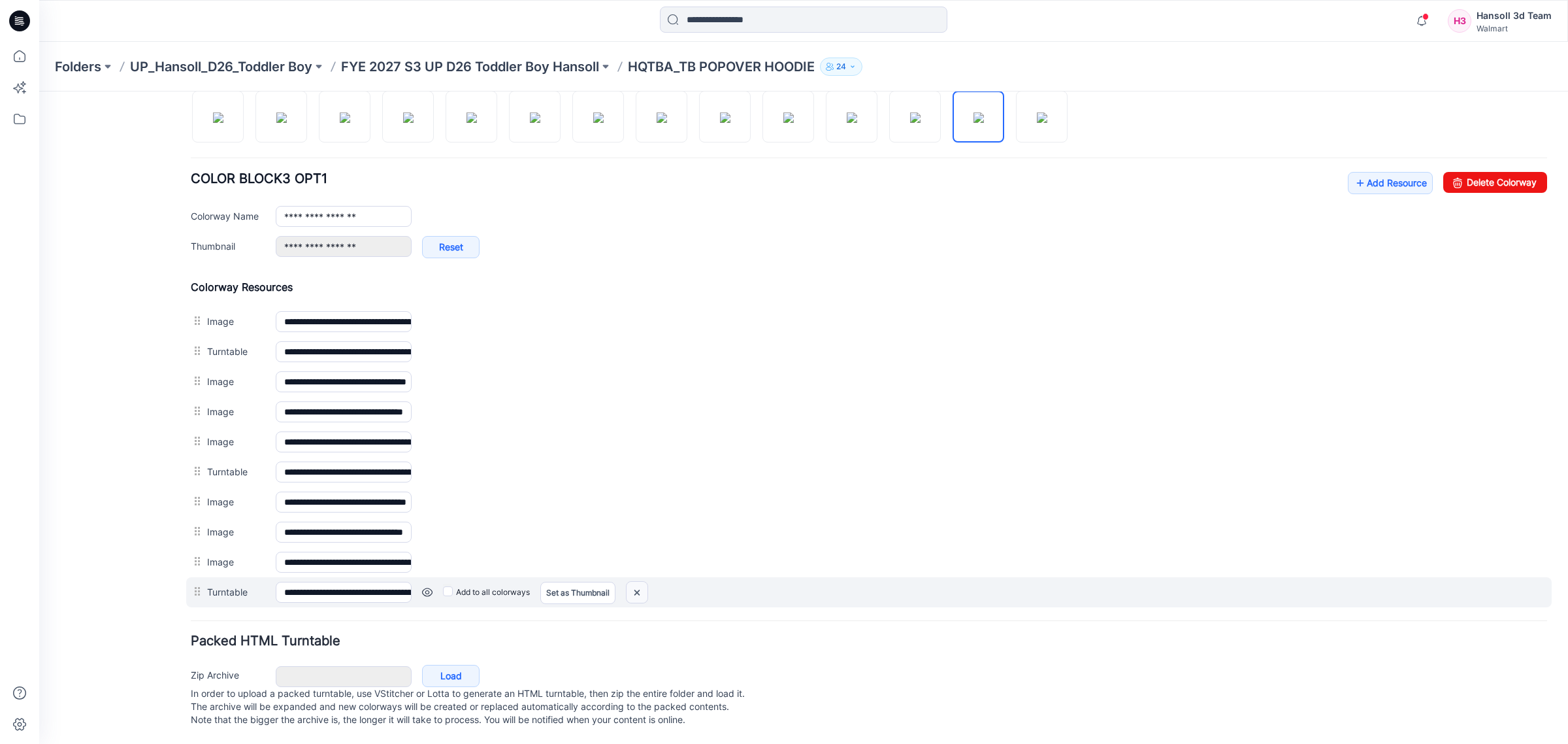
click at [636, 581] on img at bounding box center [637, 592] width 21 height 22
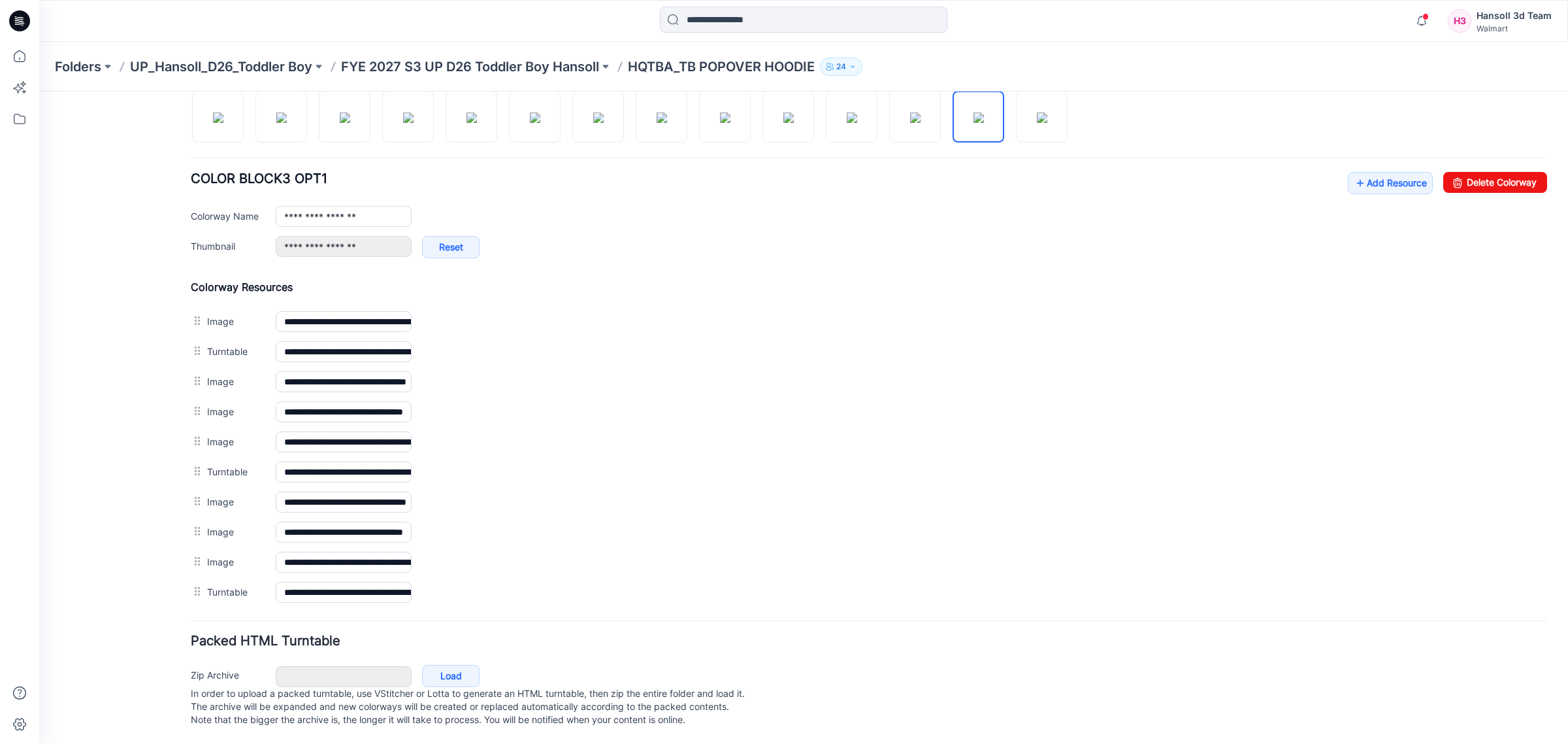
scroll to position [432, 0]
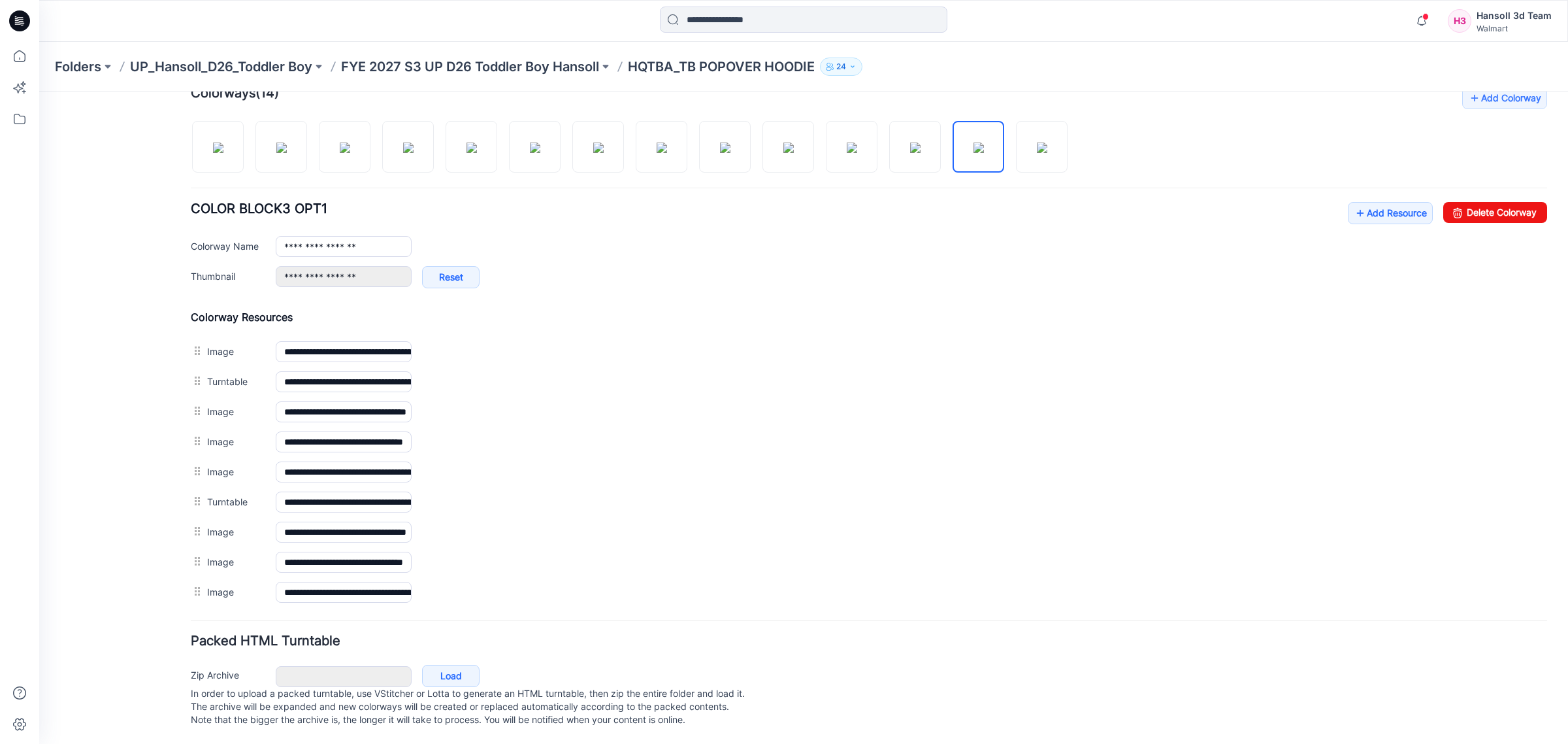
drag, startPoint x: 643, startPoint y: 456, endPoint x: 89, endPoint y: 554, distance: 562.6
click at [65, 565] on div "**********" at bounding box center [796, 211] width 1513 height 1065
click at [89, 552] on div "General Cover Image Current Version Colorways Packed Turntable" at bounding box center [117, 219] width 104 height 1050
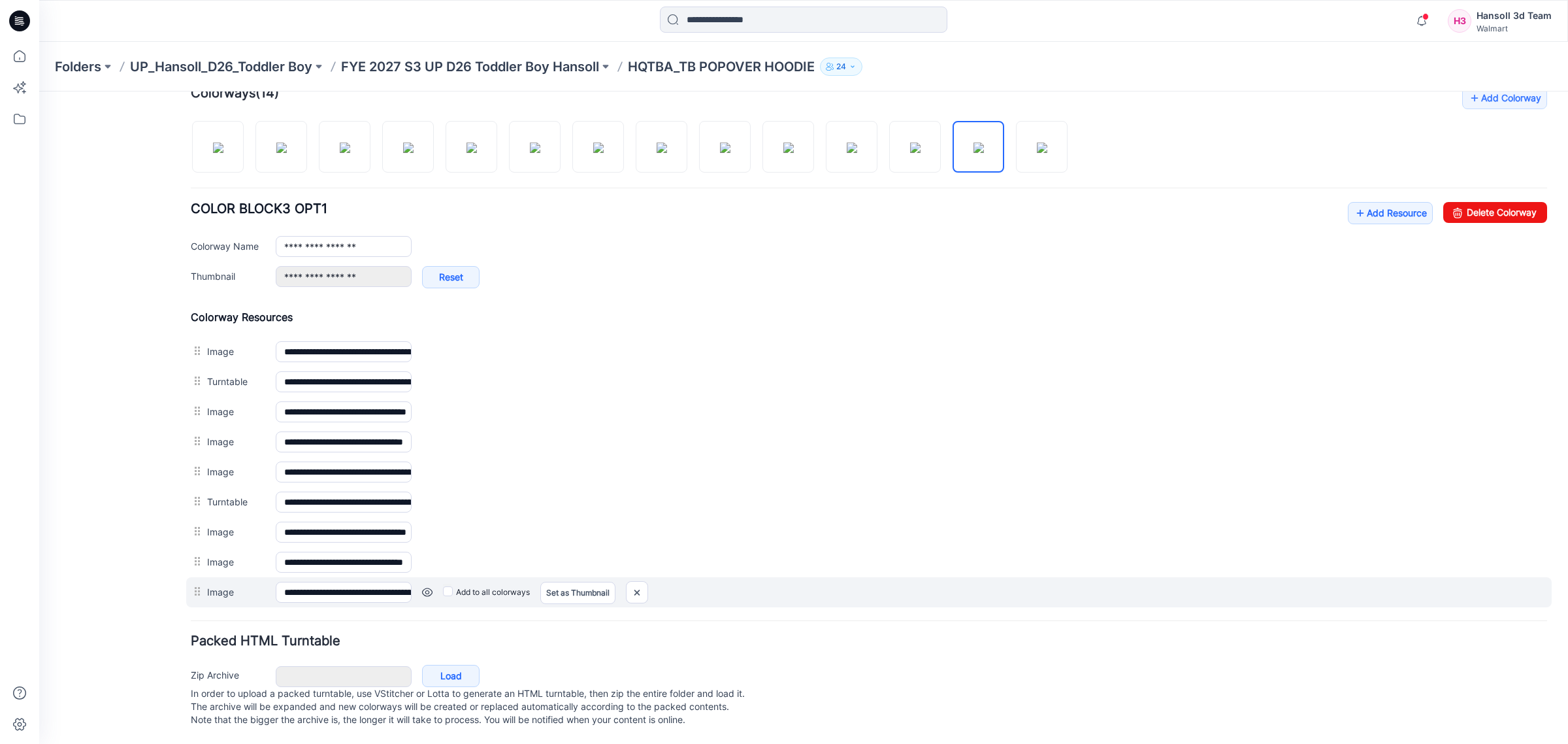
click at [421, 581] on div "Add to all colorways Set as Thumbnail Unset as Thumbnail" at bounding box center [979, 592] width 1135 height 21
click at [425, 587] on link at bounding box center [427, 592] width 10 height 10
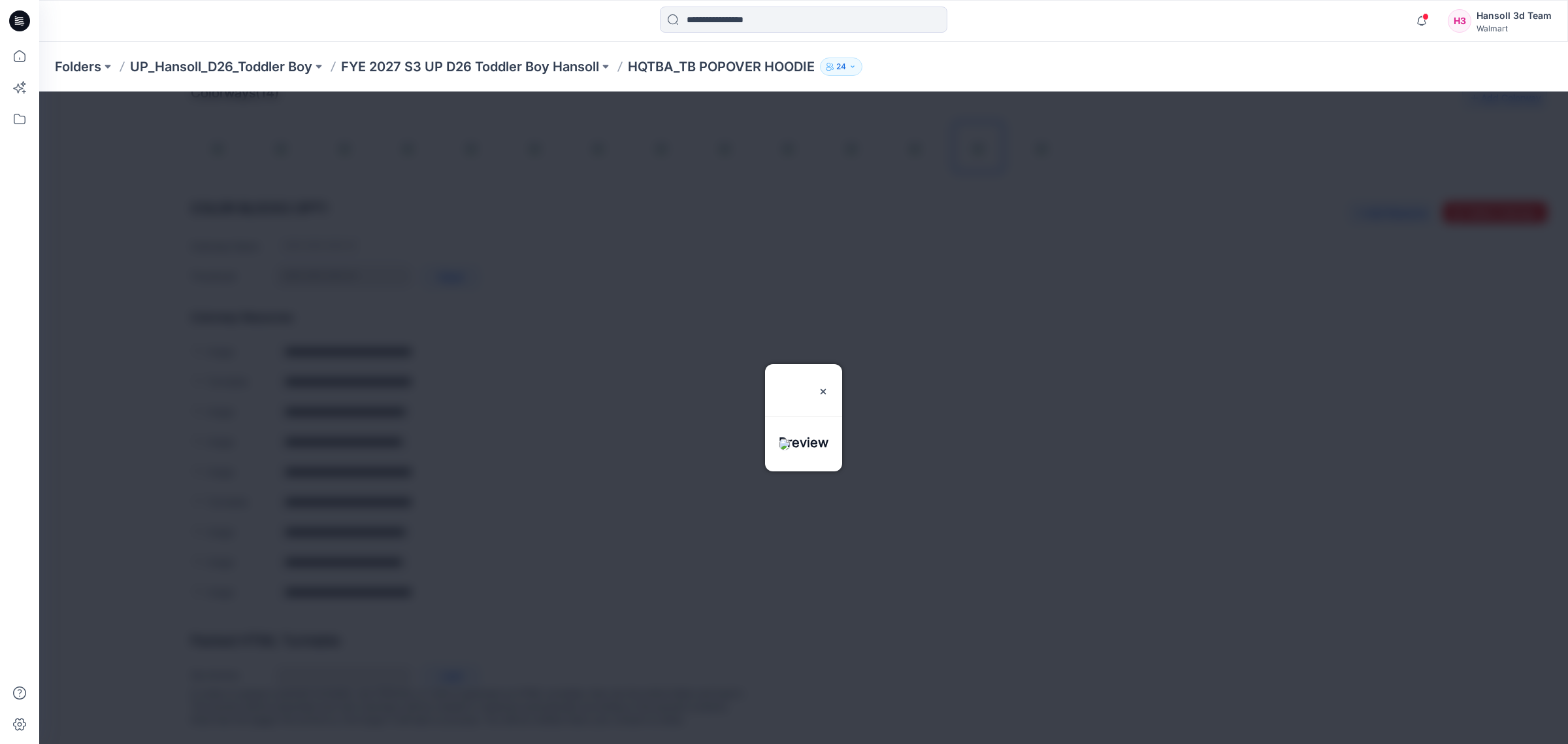
click at [151, 566] on div at bounding box center [803, 417] width 1529 height 653
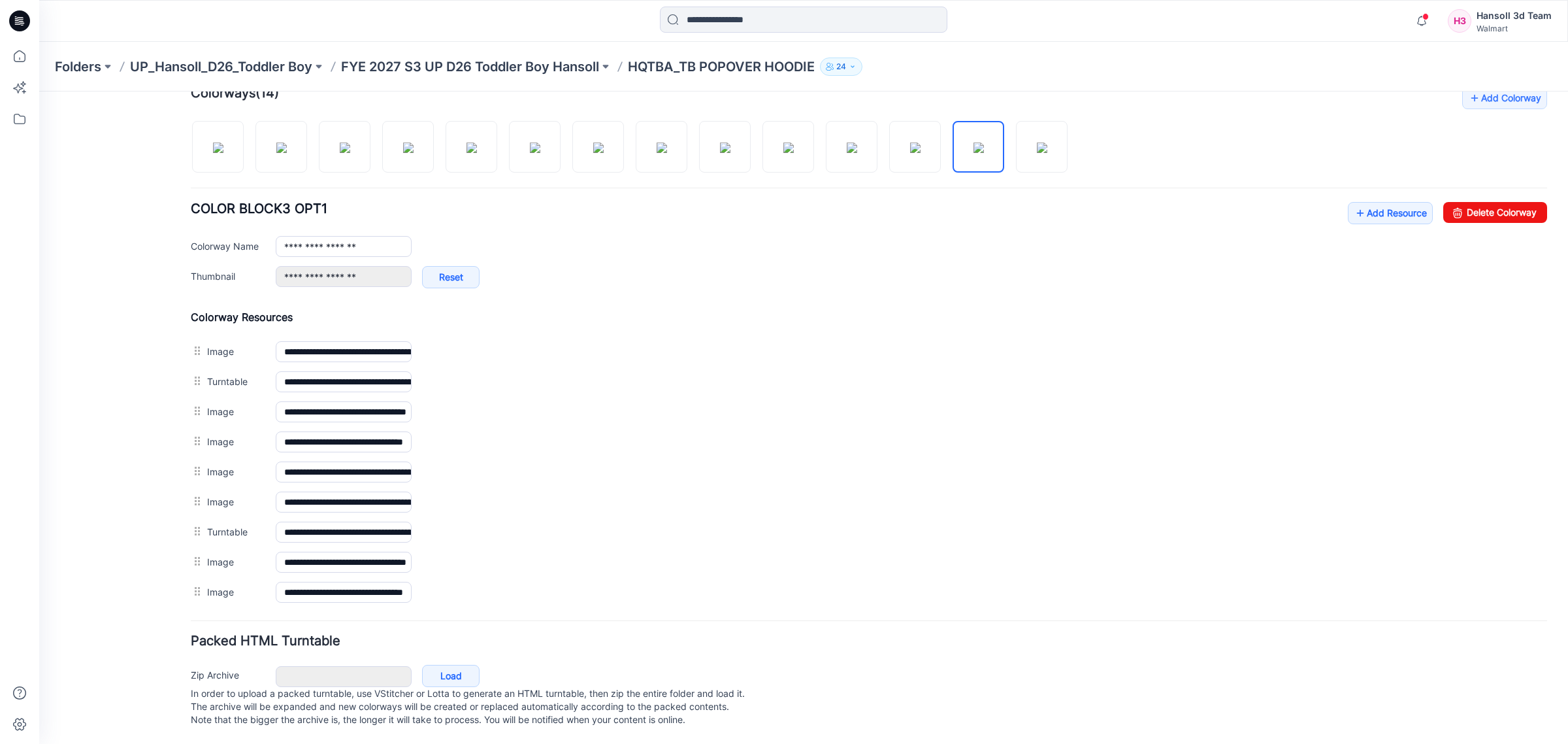
click at [121, 533] on div "General Cover Image Current Version Colorways Packed Turntable" at bounding box center [117, 219] width 104 height 1050
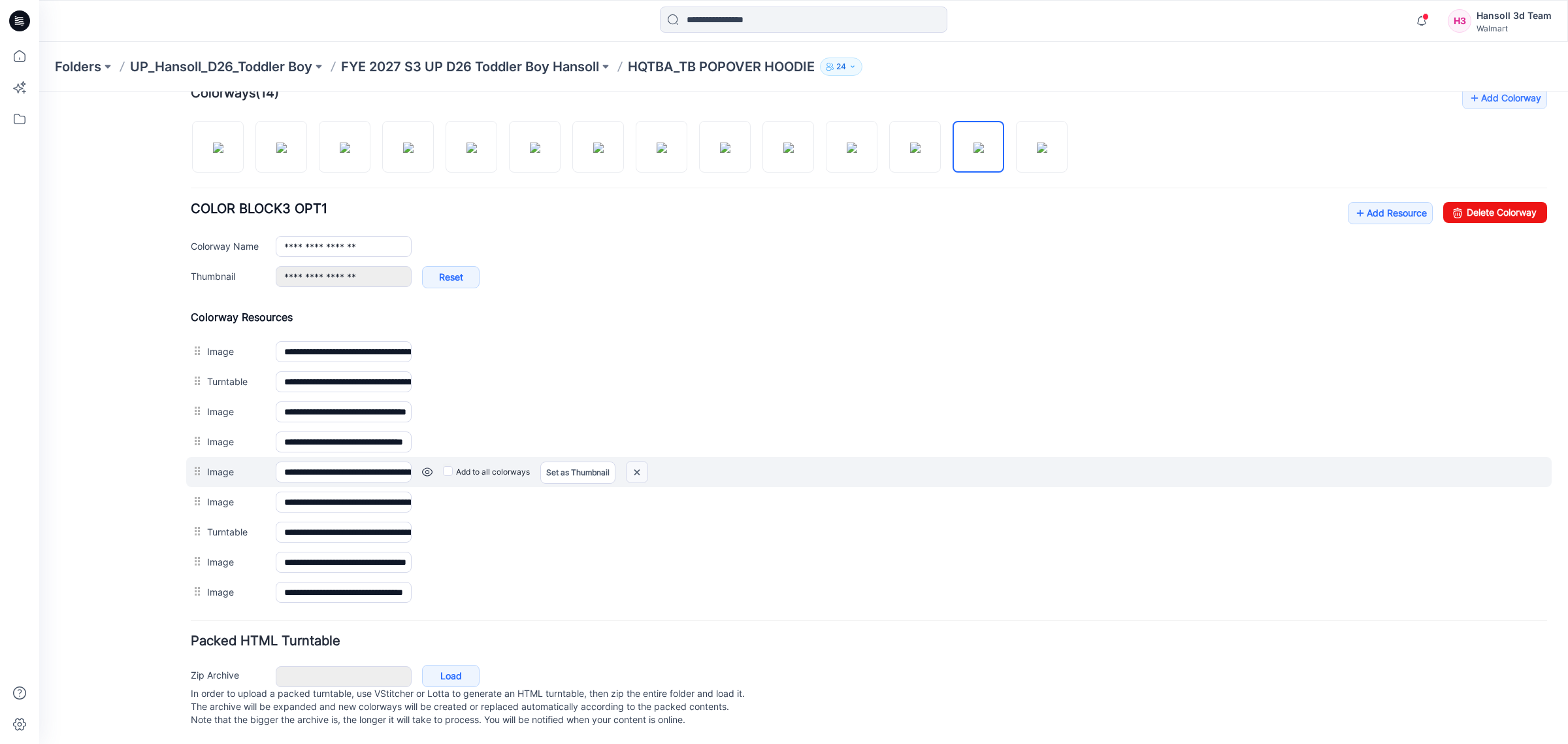
drag, startPoint x: 637, startPoint y: 459, endPoint x: 913, endPoint y: 158, distance: 408.4
click at [637, 461] on img at bounding box center [637, 472] width 21 height 22
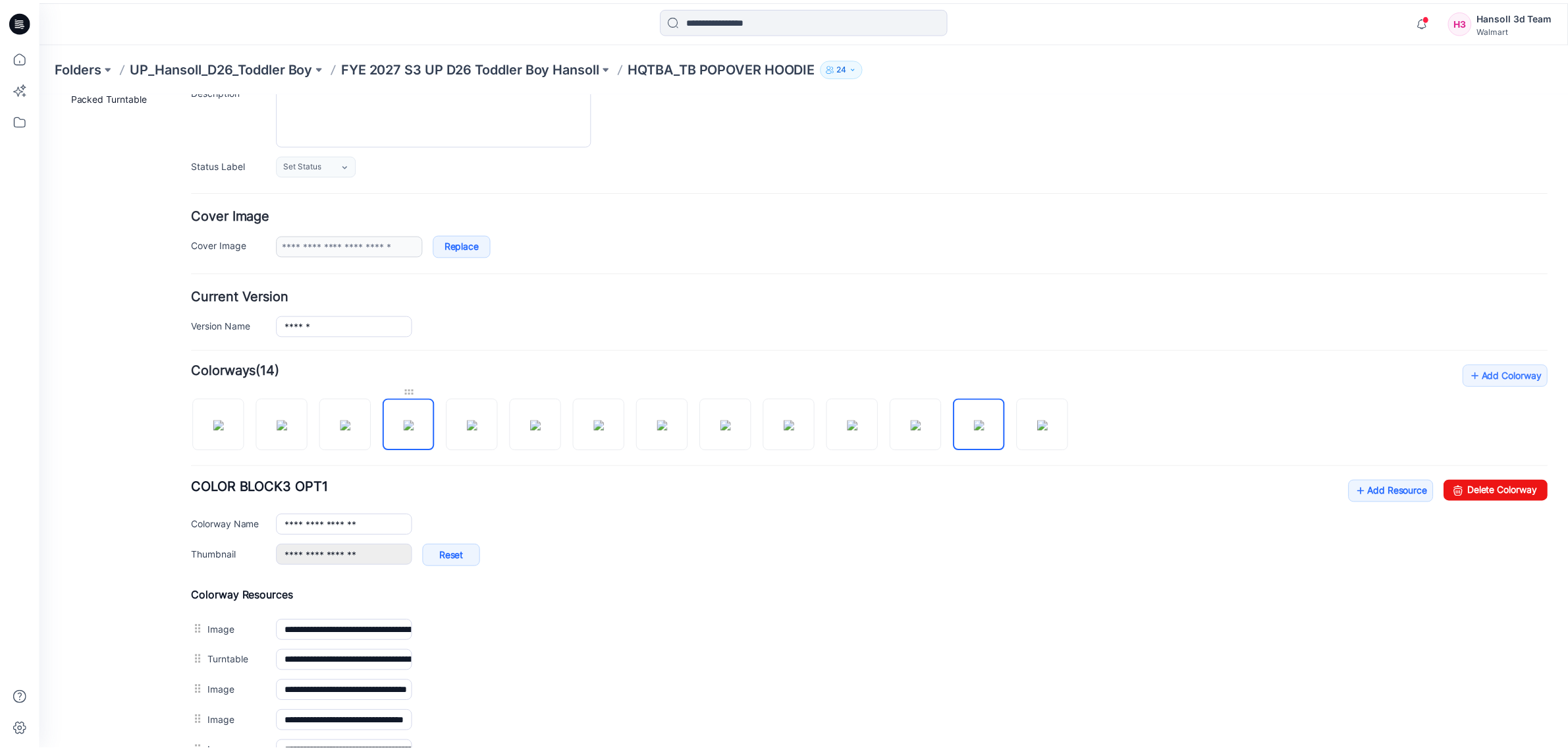
scroll to position [0, 0]
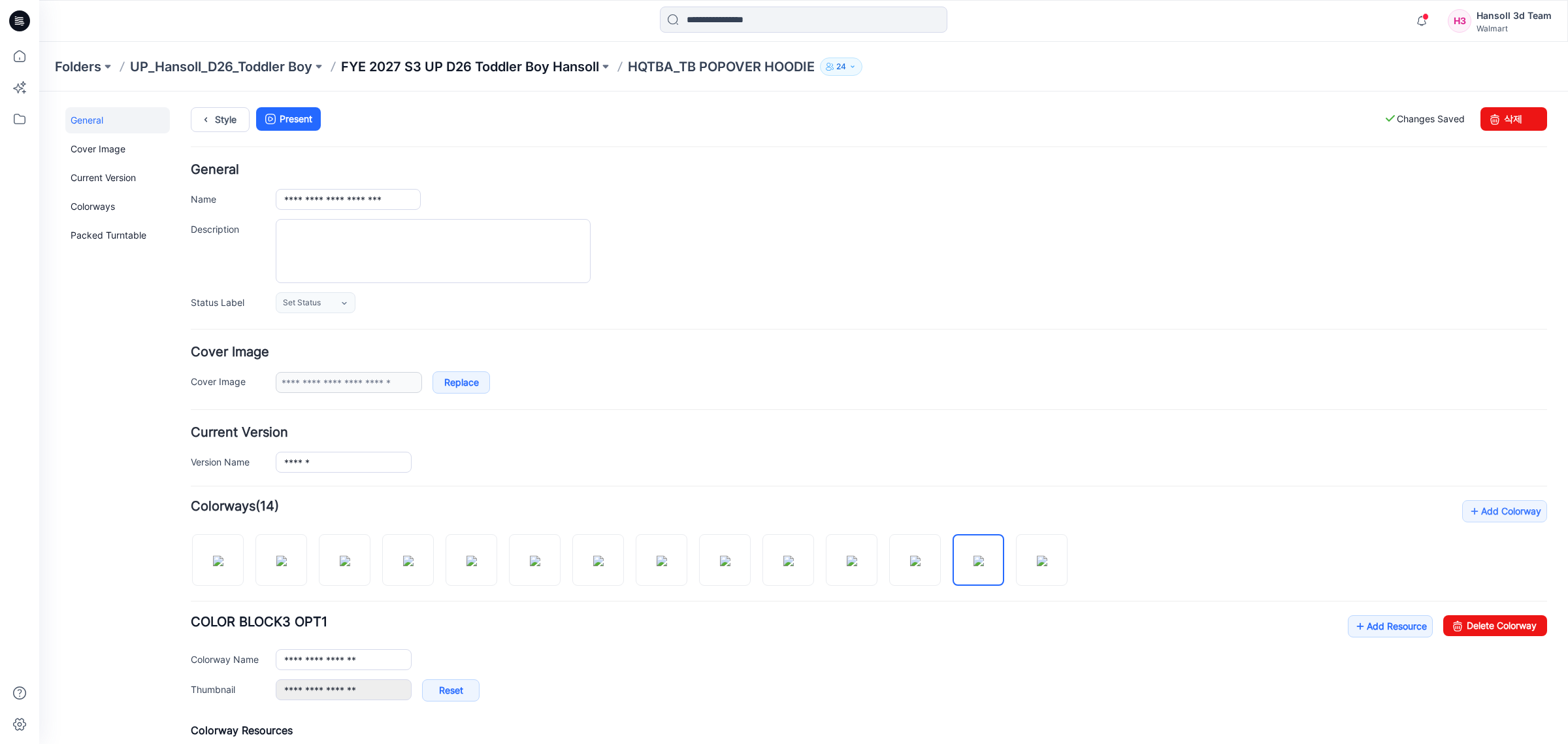
click at [545, 61] on p "FYE 2027 S3 UP D26 Toddler Boy Hansoll" at bounding box center [470, 66] width 258 height 18
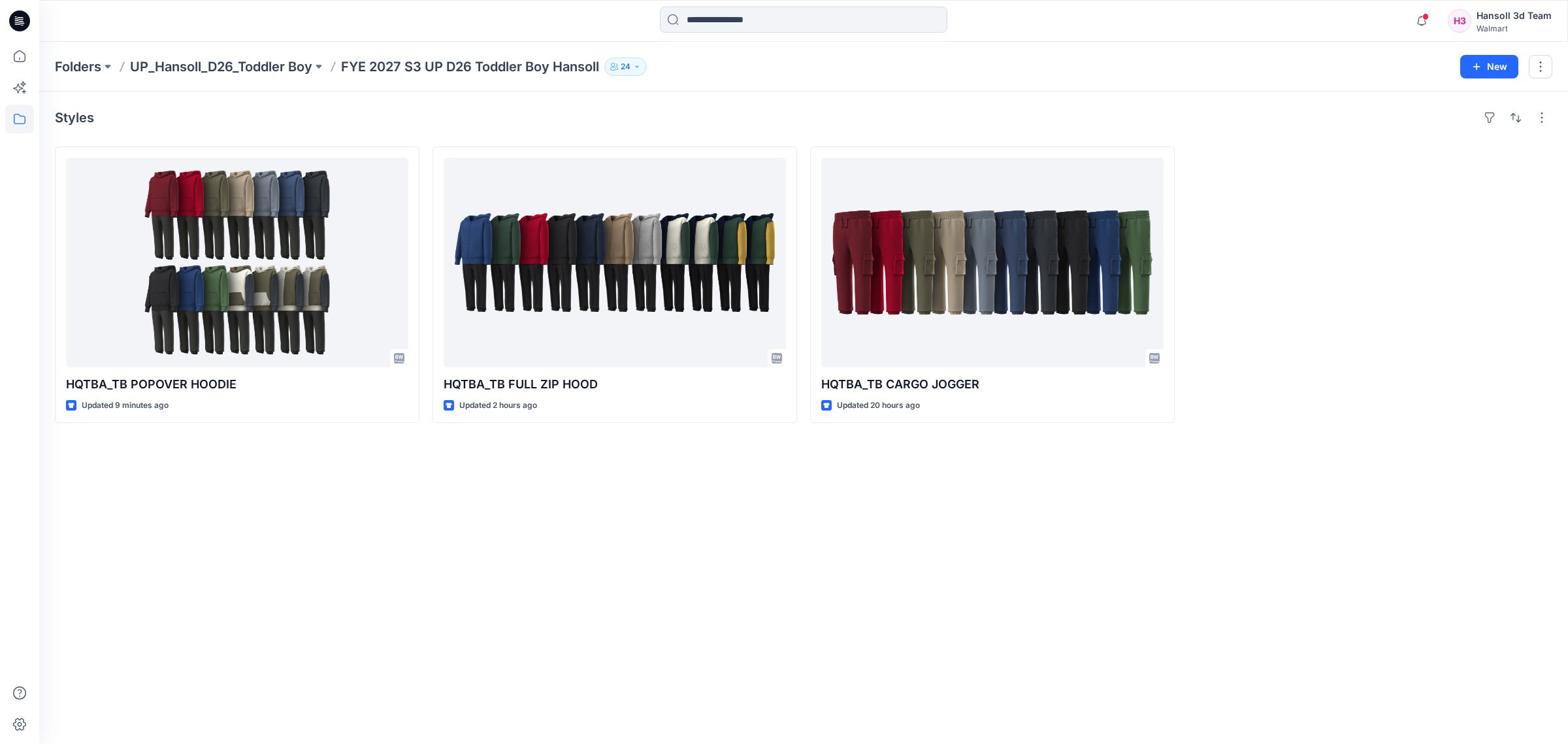
click at [783, 553] on div "Styles HQTBA_TB POPOVER HOODIE Updated 9 minutes ago HQTBA_TB FULL ZIP HOOD Upd…" at bounding box center [803, 417] width 1529 height 653
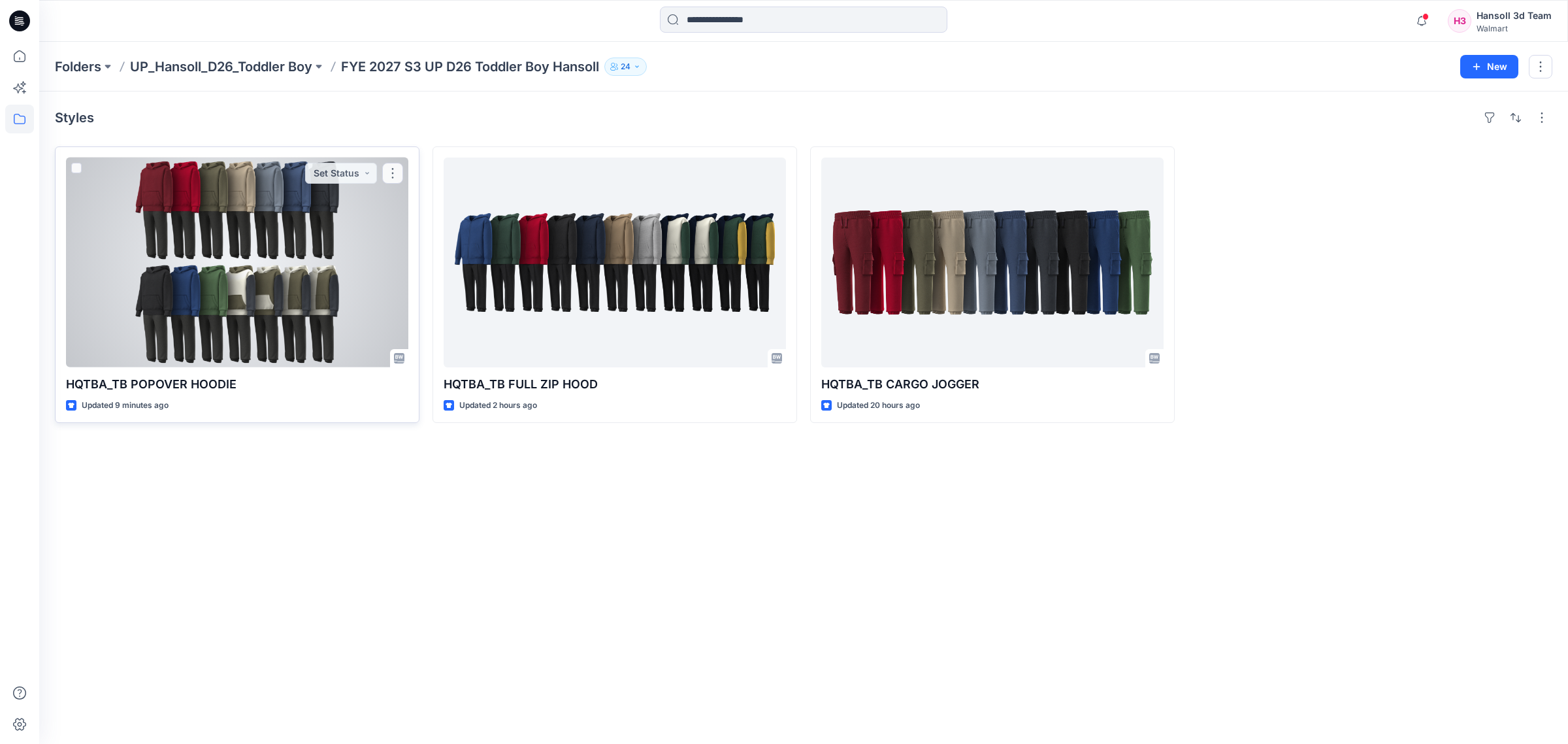
click at [209, 230] on div at bounding box center [236, 262] width 342 height 210
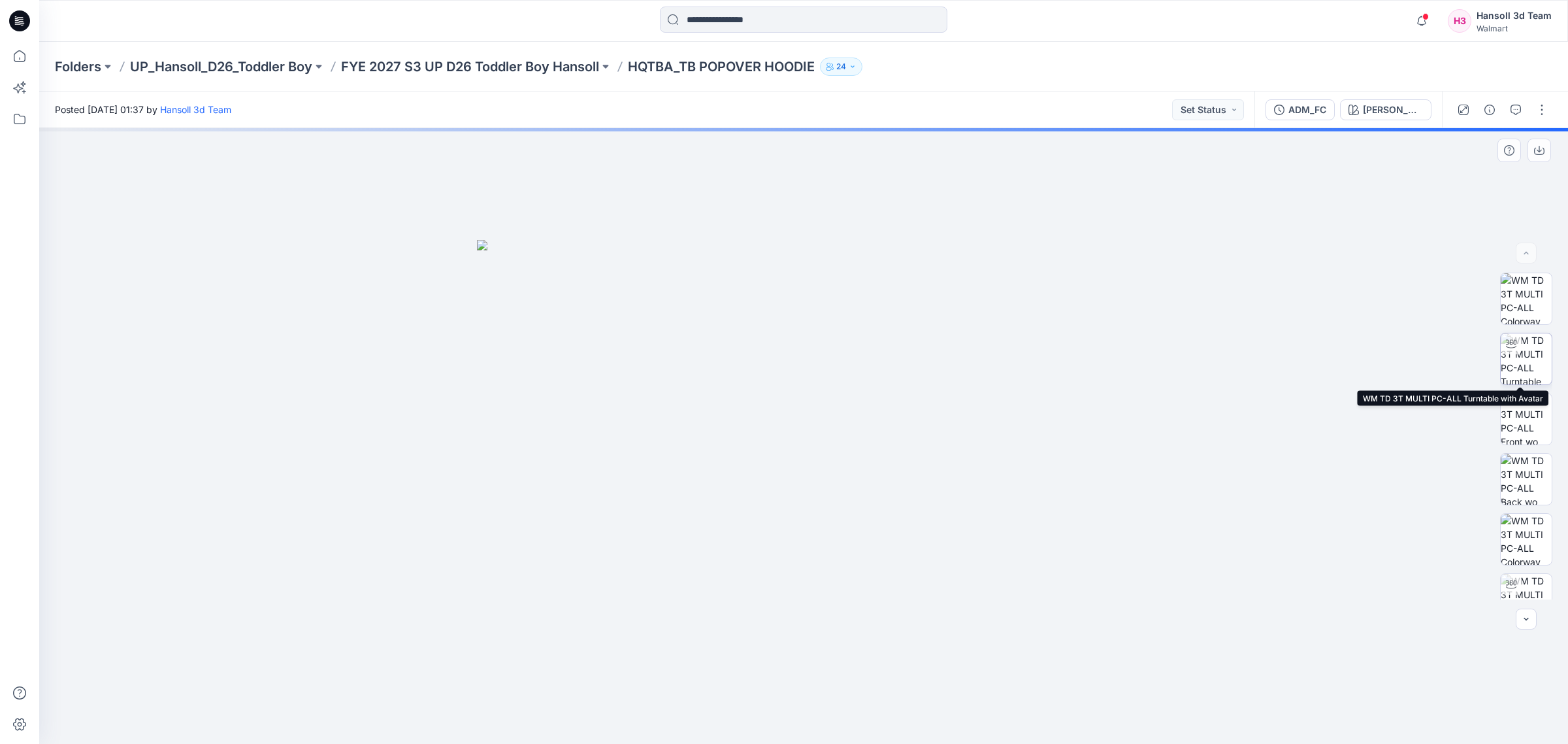
click at [1530, 358] on img at bounding box center [1526, 358] width 51 height 51
drag, startPoint x: 973, startPoint y: 716, endPoint x: 648, endPoint y: 737, distance: 325.7
click at [648, 737] on div at bounding box center [803, 436] width 1529 height 616
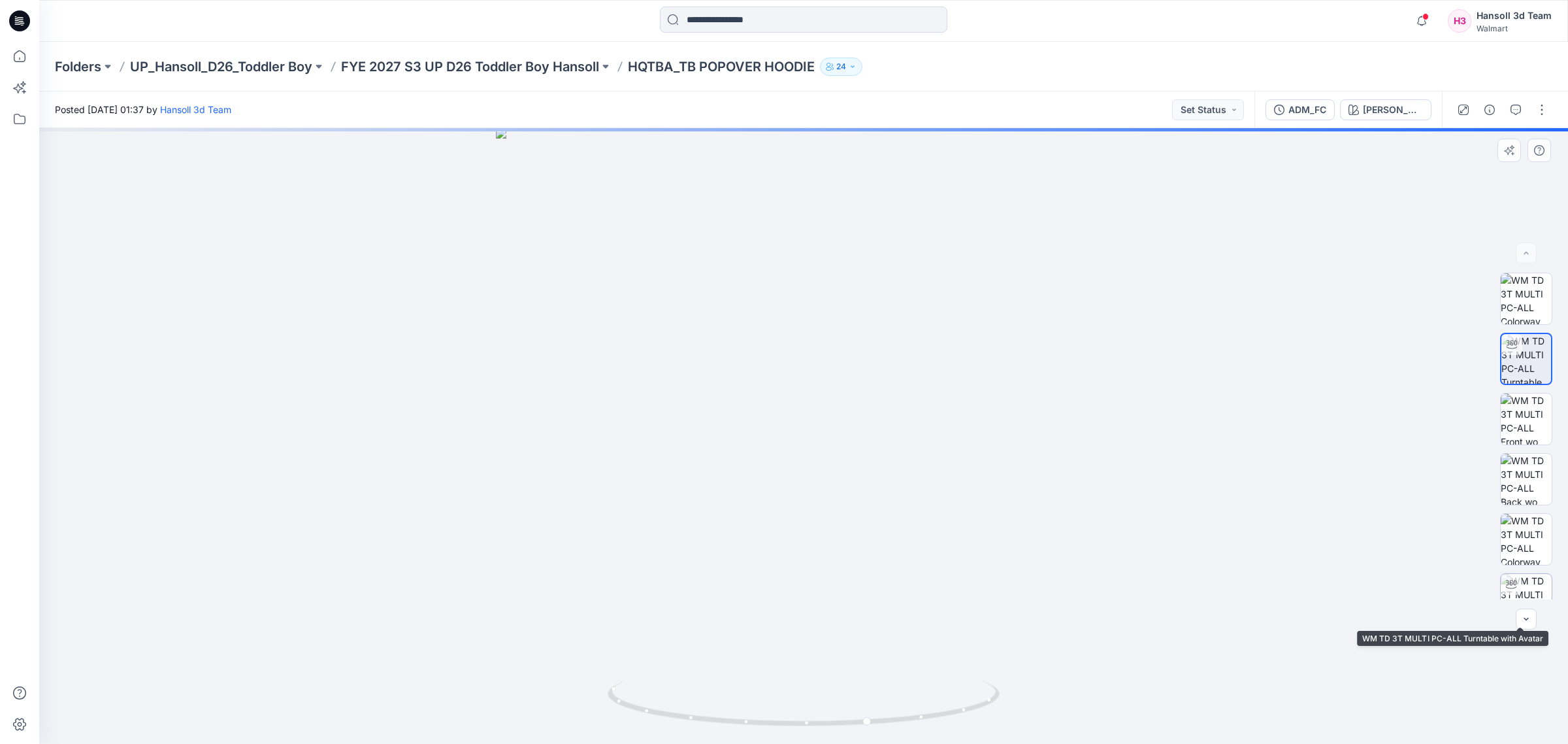
click at [1517, 596] on img at bounding box center [1526, 599] width 51 height 51
drag, startPoint x: 984, startPoint y: 712, endPoint x: 664, endPoint y: 719, distance: 320.1
click at [664, 719] on icon at bounding box center [805, 705] width 396 height 49
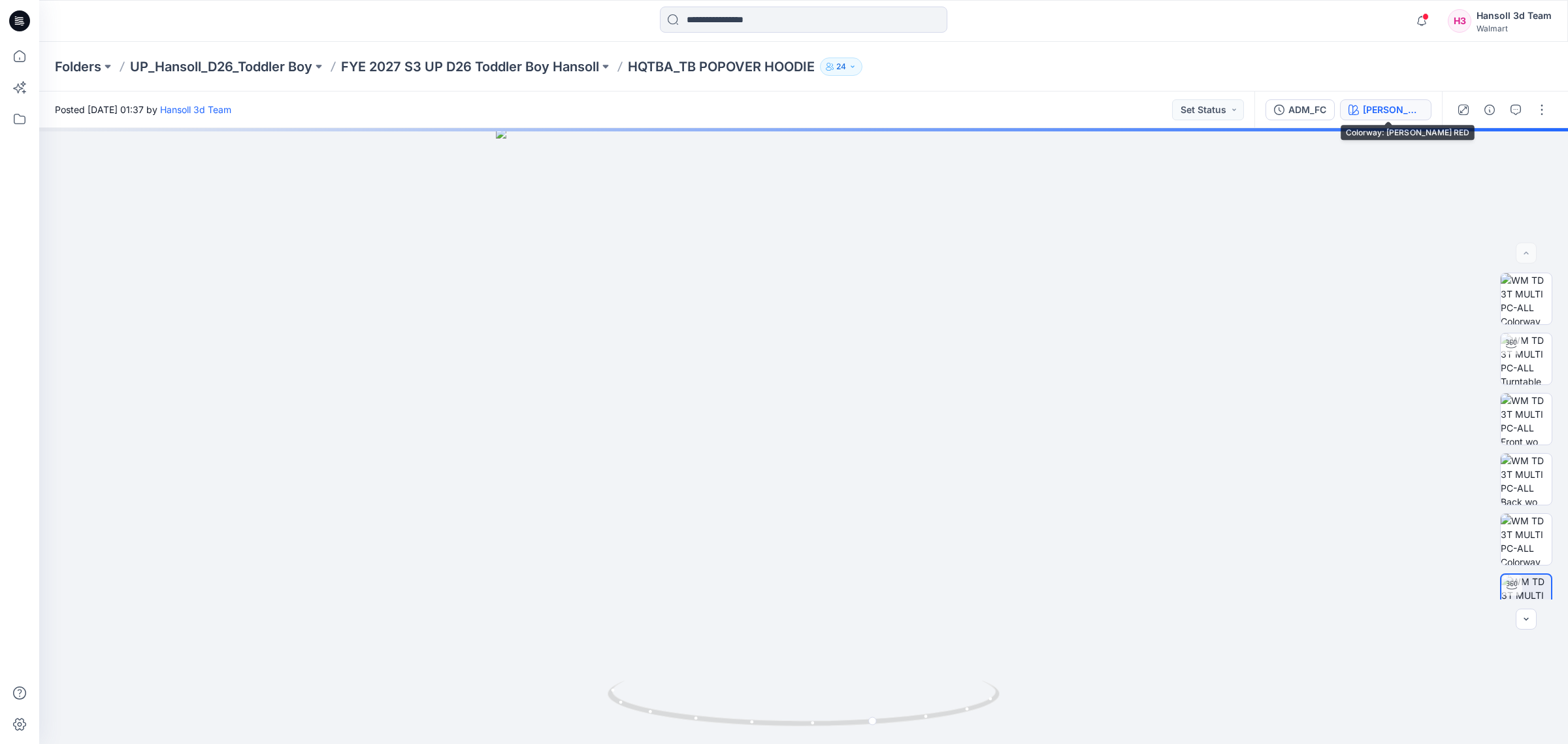
click at [1387, 108] on div "[PERSON_NAME] RED" at bounding box center [1393, 109] width 60 height 14
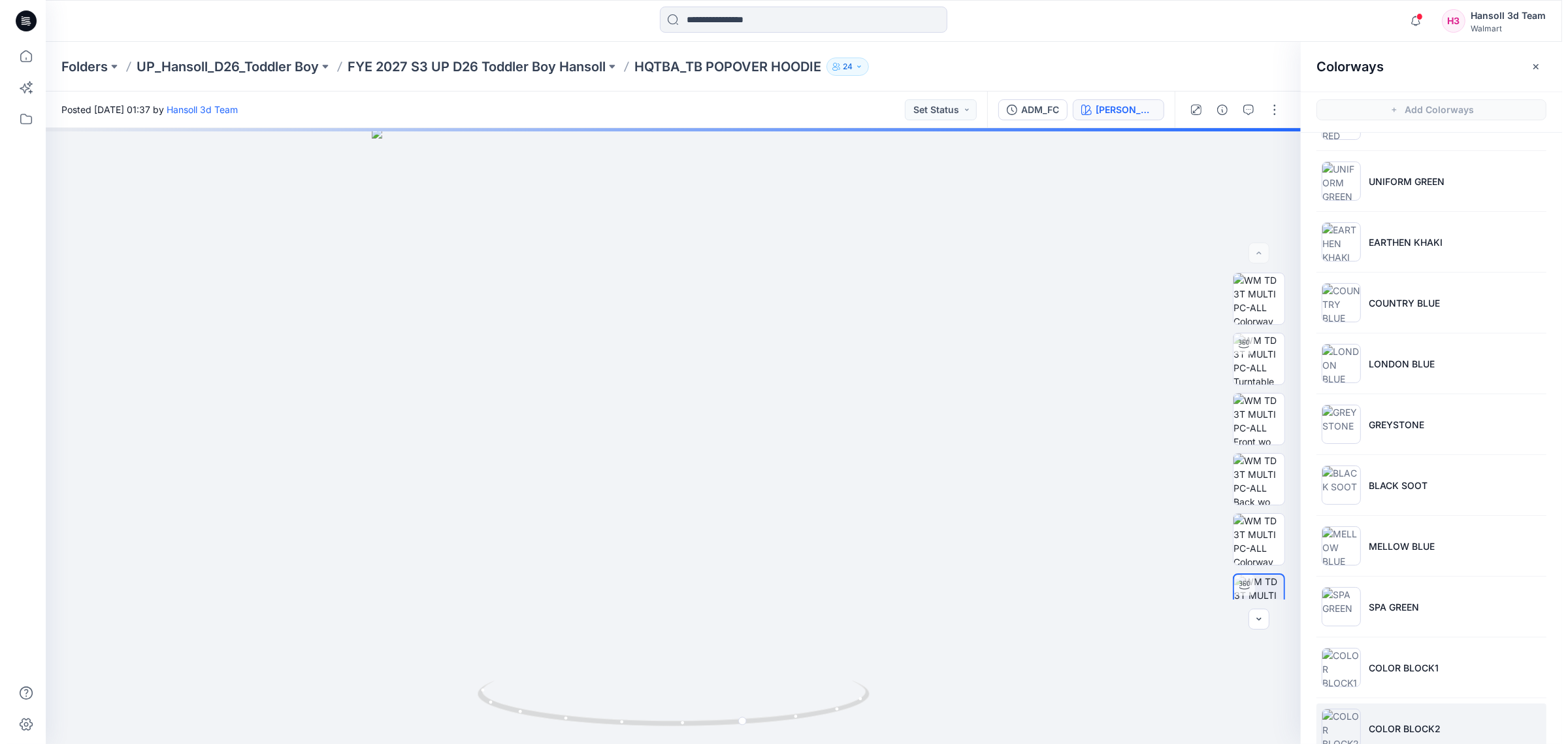
scroll to position [263, 0]
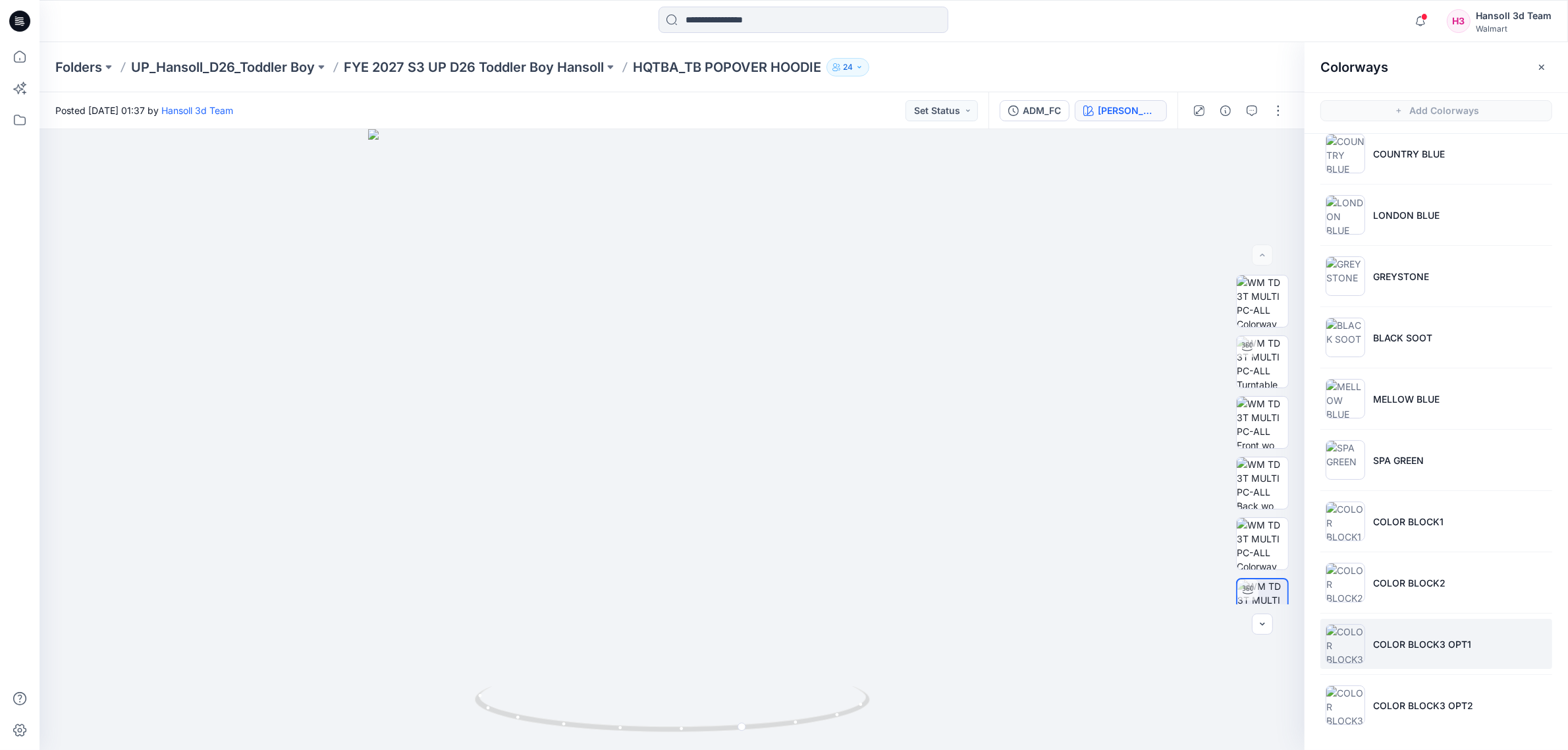
click at [1455, 643] on p "COLOR BLOCK3 OPT1" at bounding box center [1422, 644] width 98 height 14
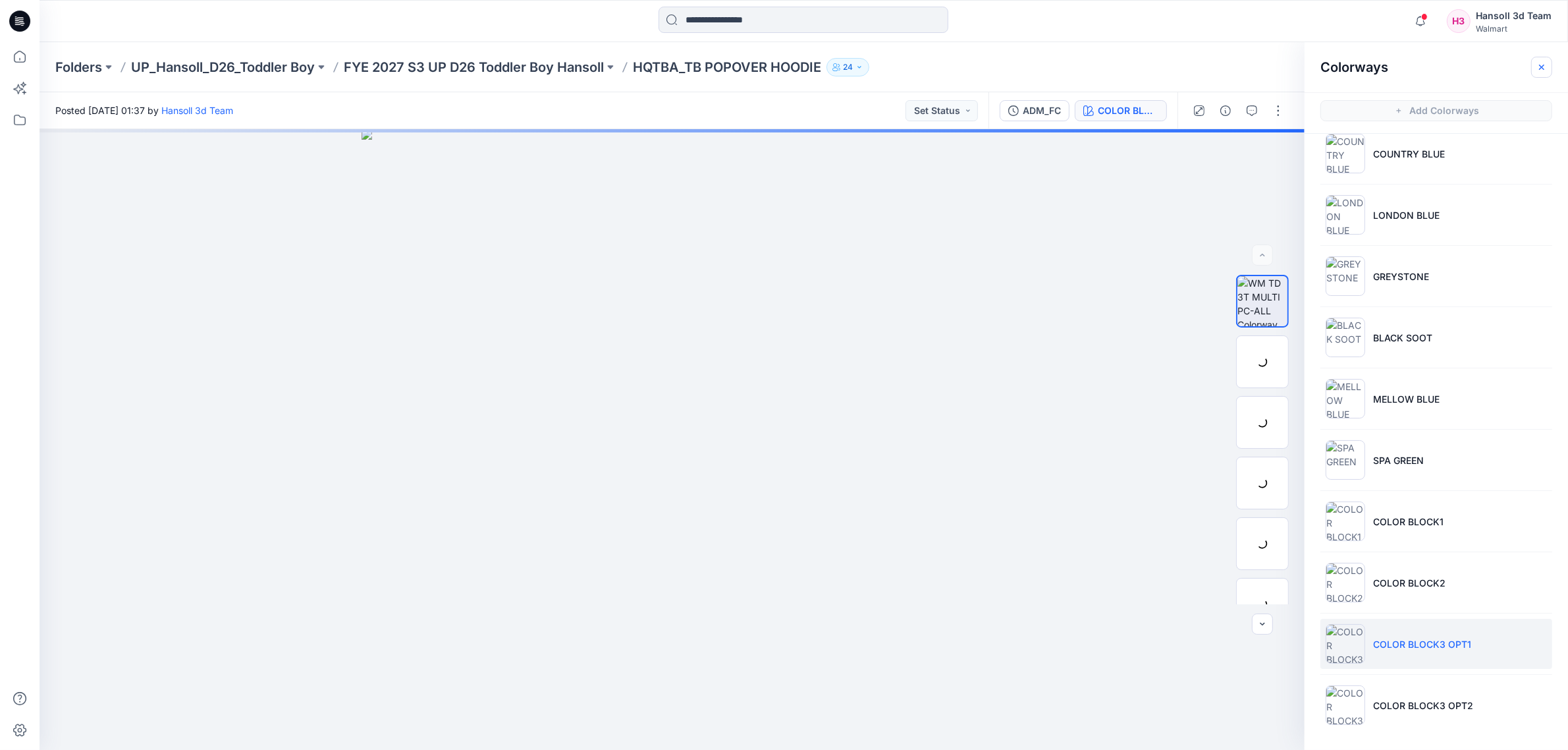
click at [1551, 61] on button "button" at bounding box center [1541, 67] width 21 height 21
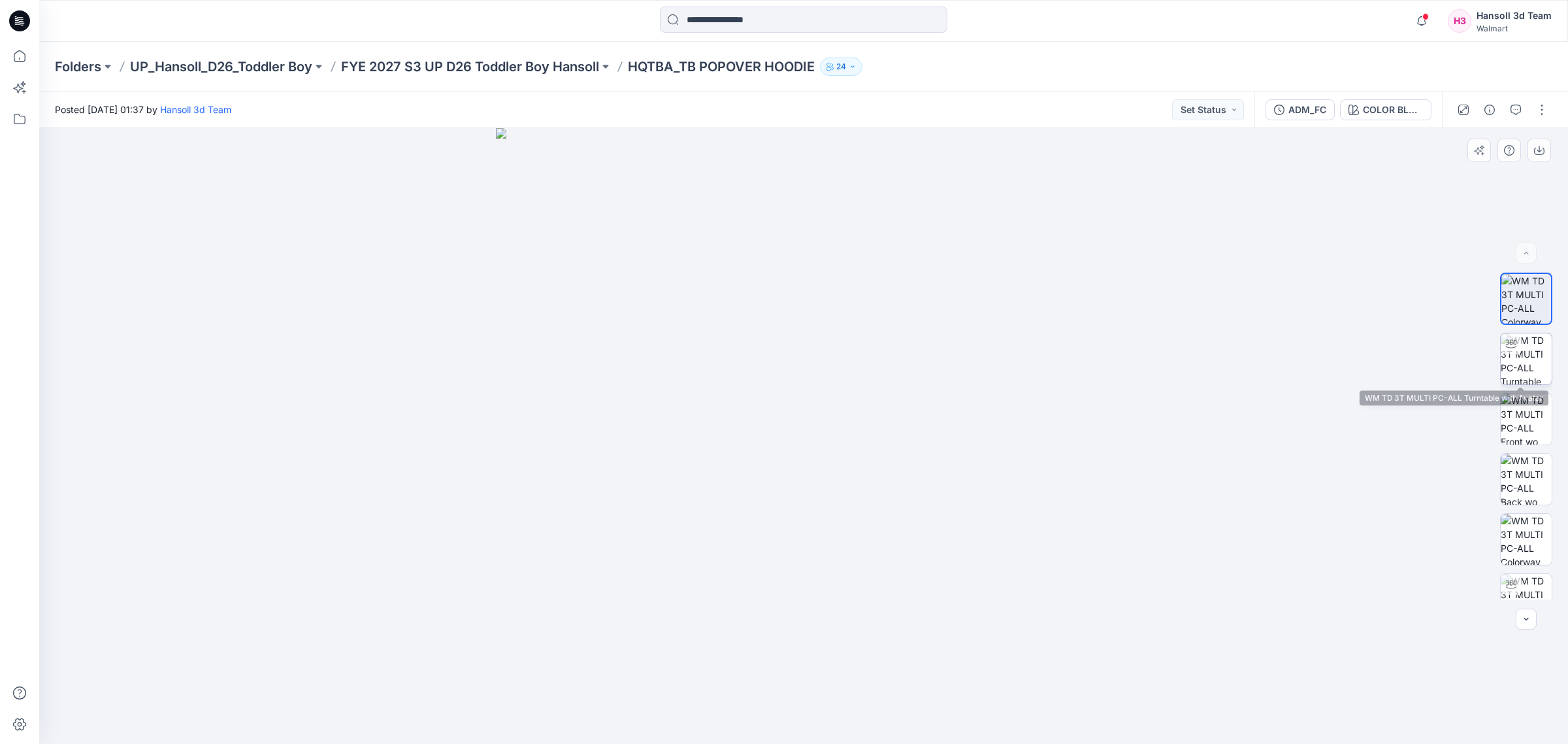
click at [1516, 355] on img at bounding box center [1526, 358] width 51 height 51
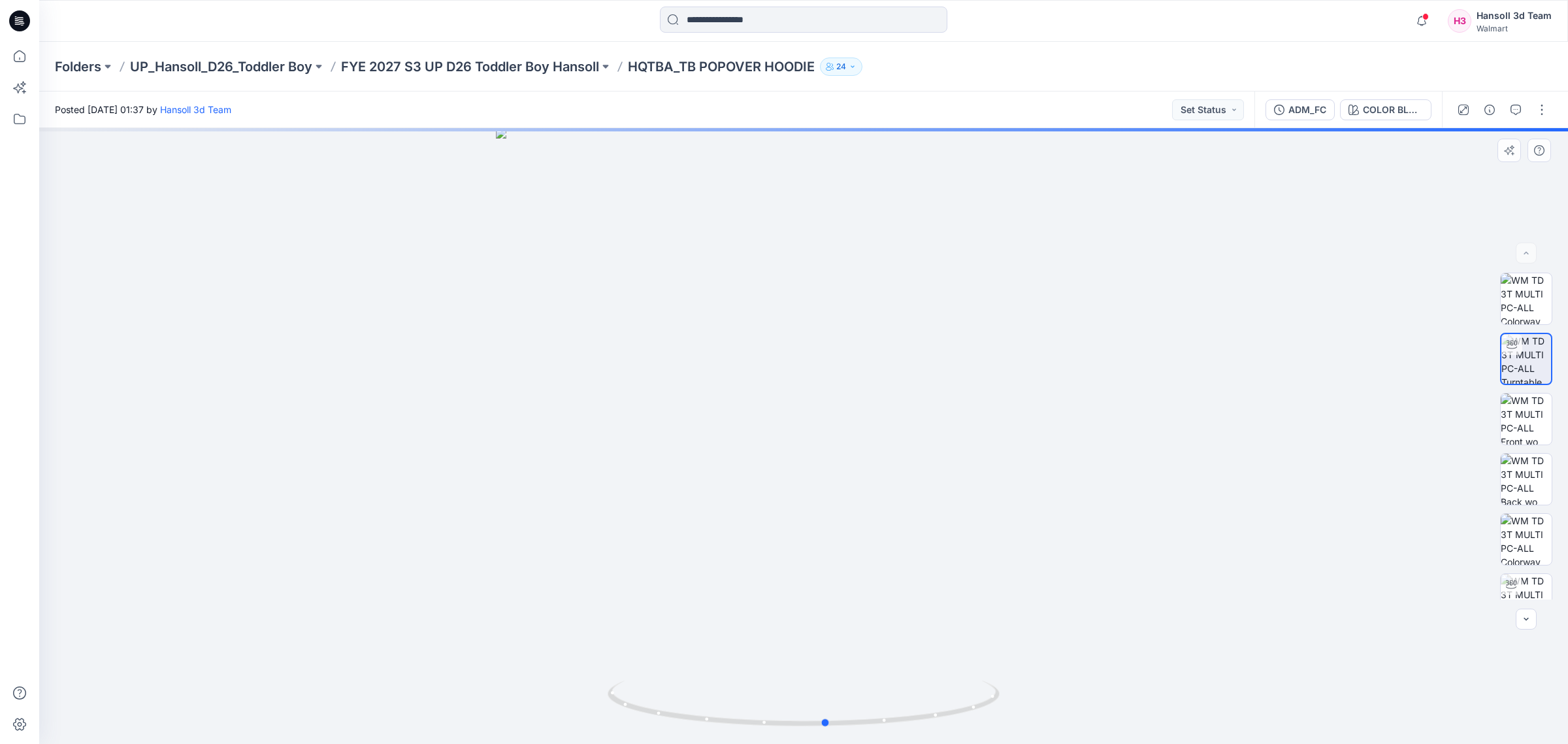
drag, startPoint x: 968, startPoint y: 719, endPoint x: 599, endPoint y: 722, distance: 369.0
click at [599, 722] on div at bounding box center [803, 436] width 1529 height 616
click at [1510, 594] on div at bounding box center [1511, 584] width 21 height 21
drag, startPoint x: 980, startPoint y: 708, endPoint x: 780, endPoint y: 87, distance: 652.4
click at [574, 711] on div at bounding box center [803, 436] width 1529 height 616
